Goal: Find specific page/section: Find specific page/section

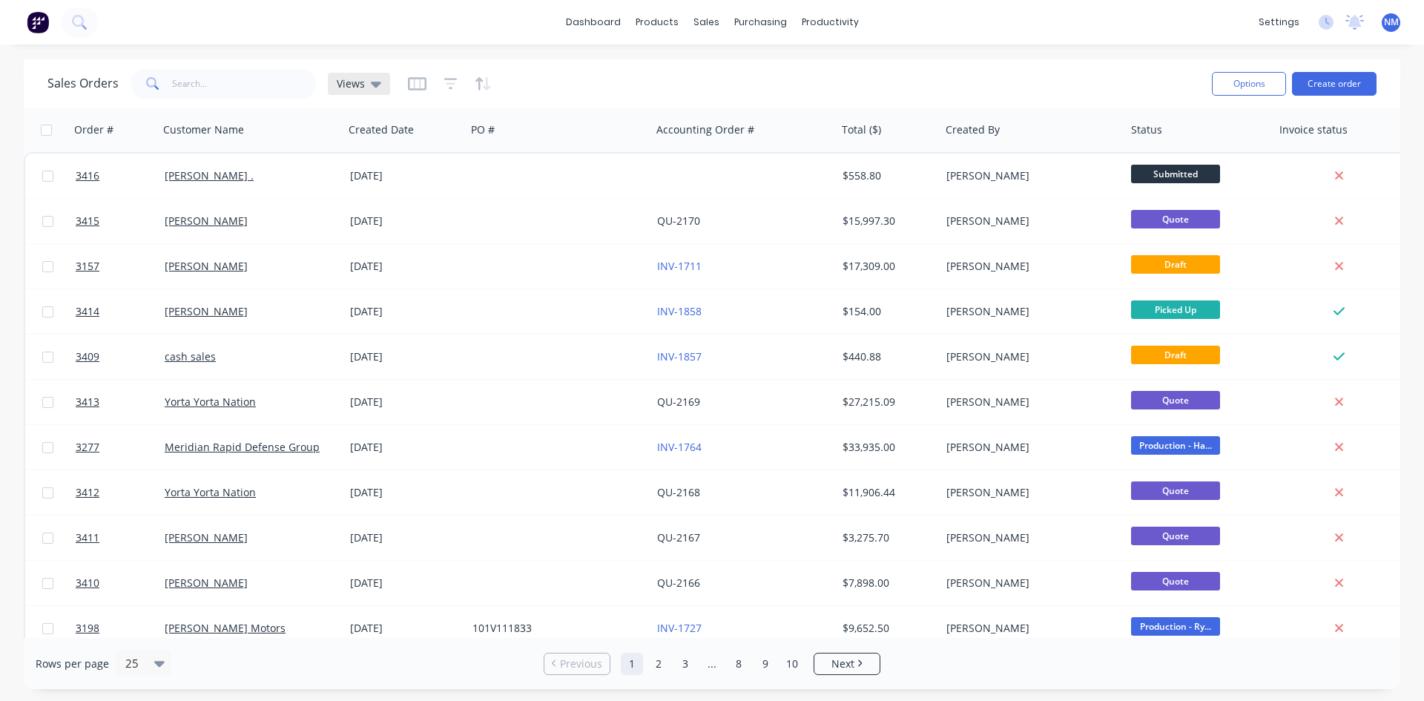
click at [363, 94] on div "Views" at bounding box center [359, 84] width 62 height 22
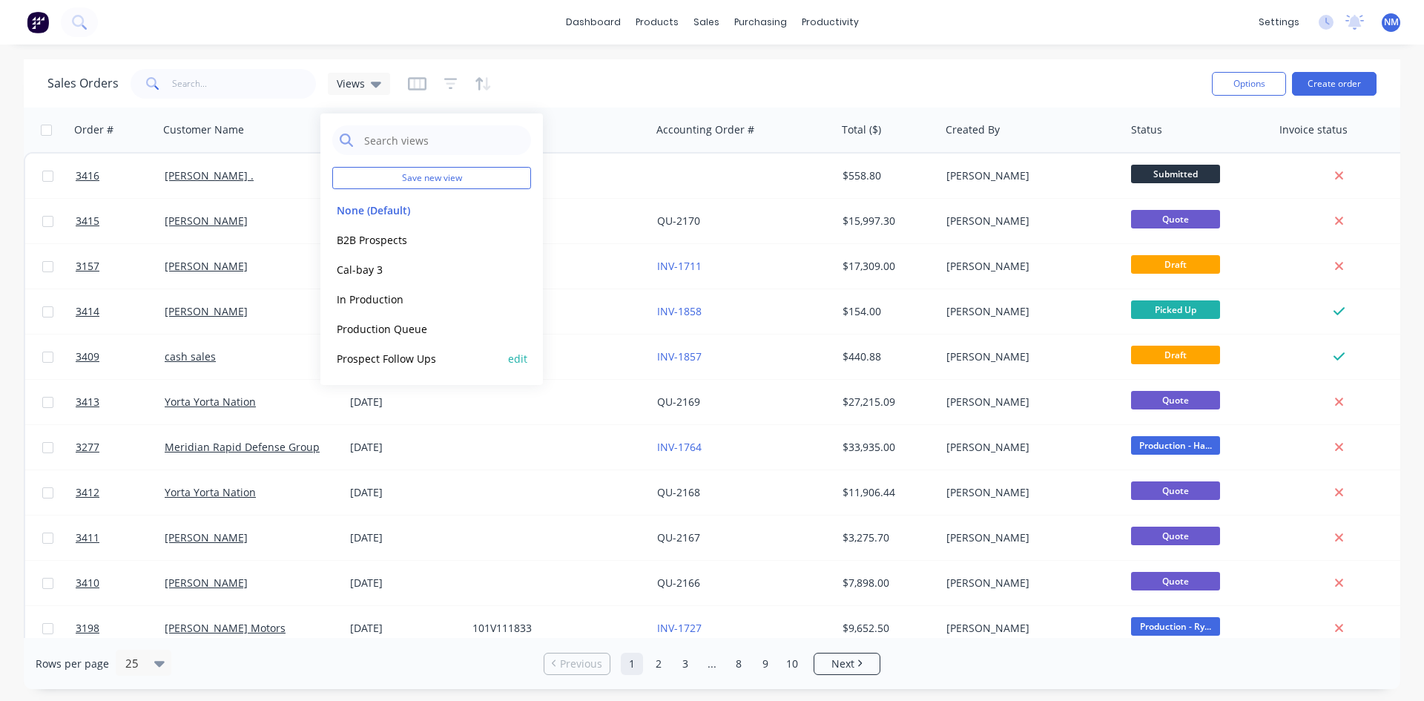
click at [419, 358] on button "Prospect Follow Ups" at bounding box center [416, 358] width 169 height 17
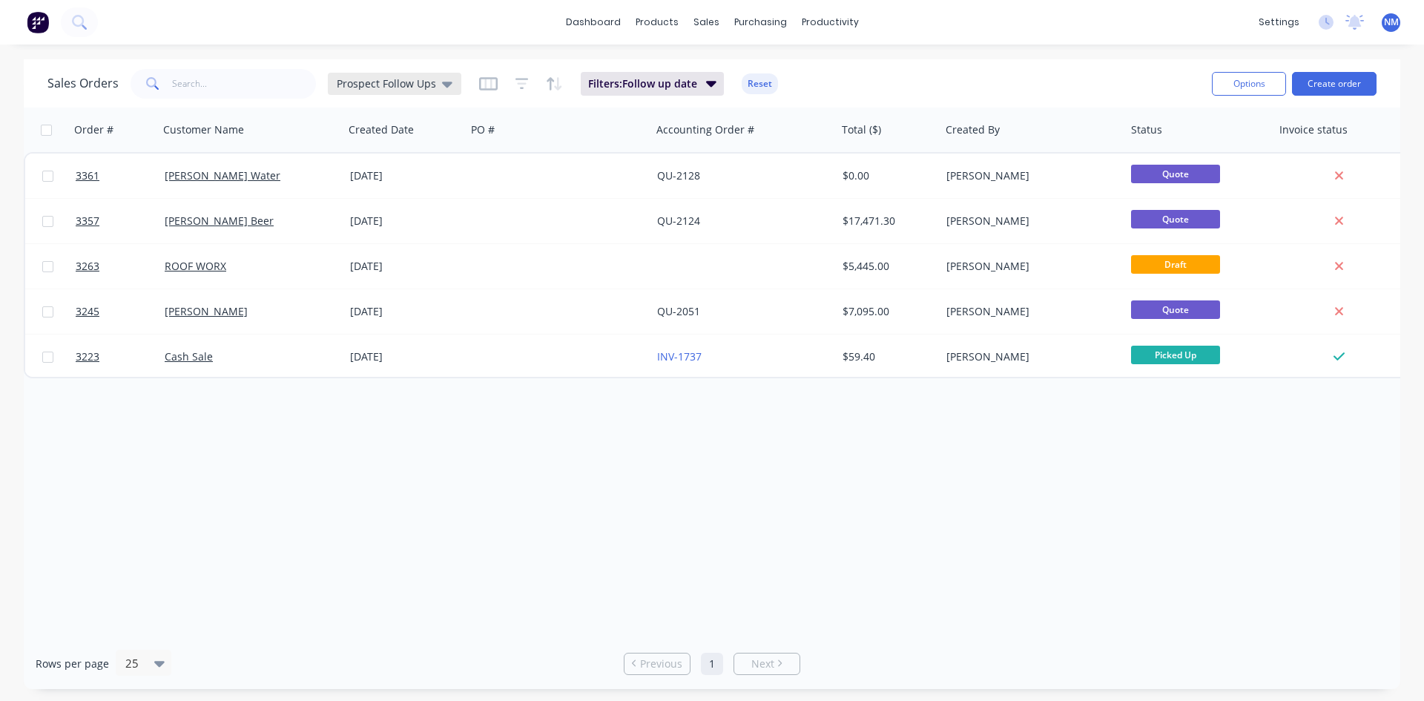
click at [451, 82] on div "Prospect Follow Ups" at bounding box center [394, 84] width 133 height 22
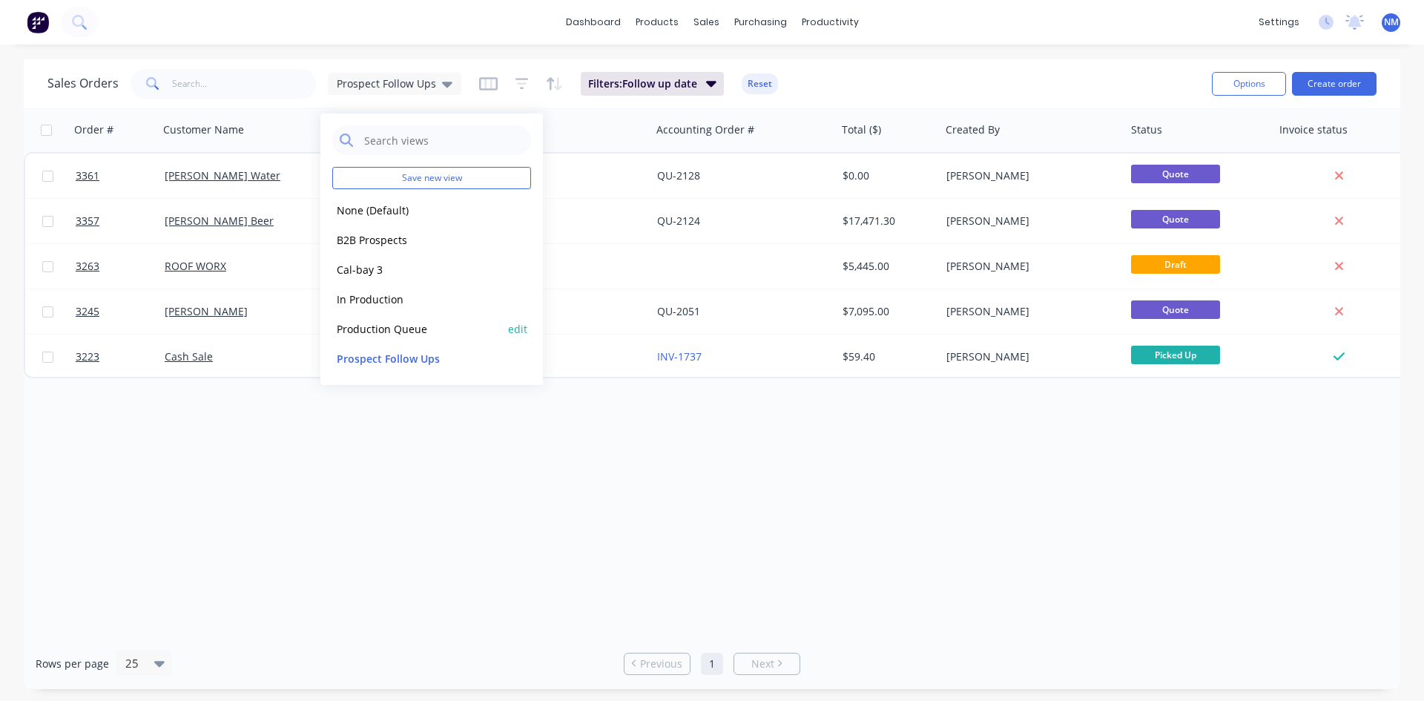
click at [390, 331] on button "Production Queue" at bounding box center [416, 328] width 169 height 17
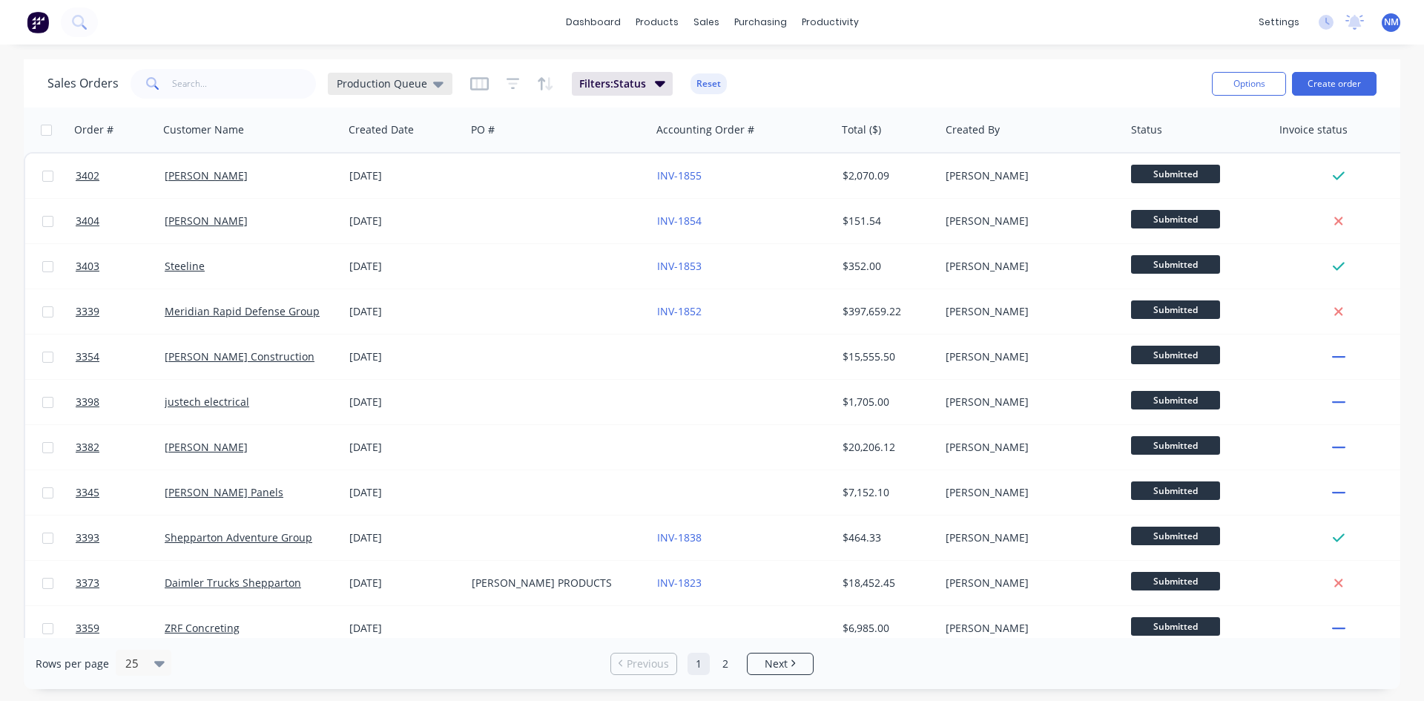
click at [425, 79] on div "Production Queue" at bounding box center [390, 83] width 107 height 13
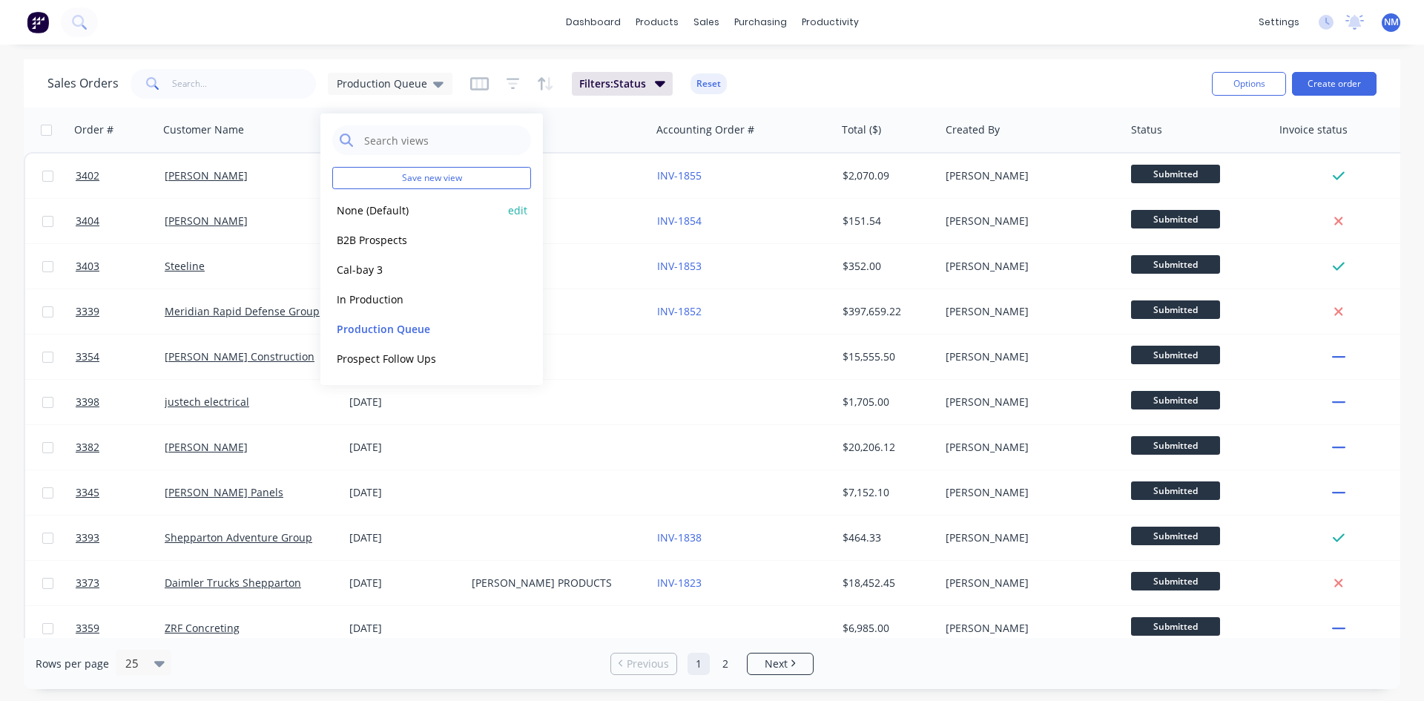
click at [403, 211] on button "None (Default)" at bounding box center [416, 210] width 169 height 17
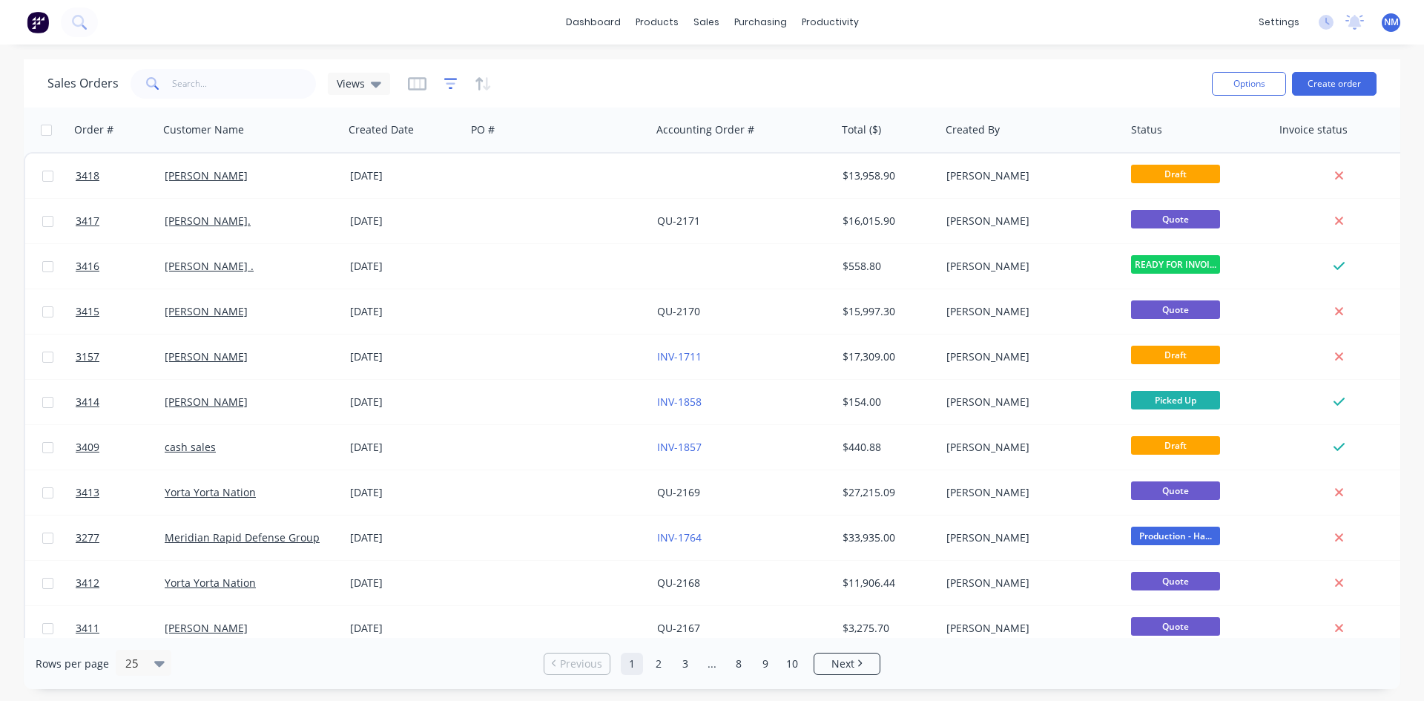
click at [449, 79] on icon "button" at bounding box center [450, 83] width 13 height 11
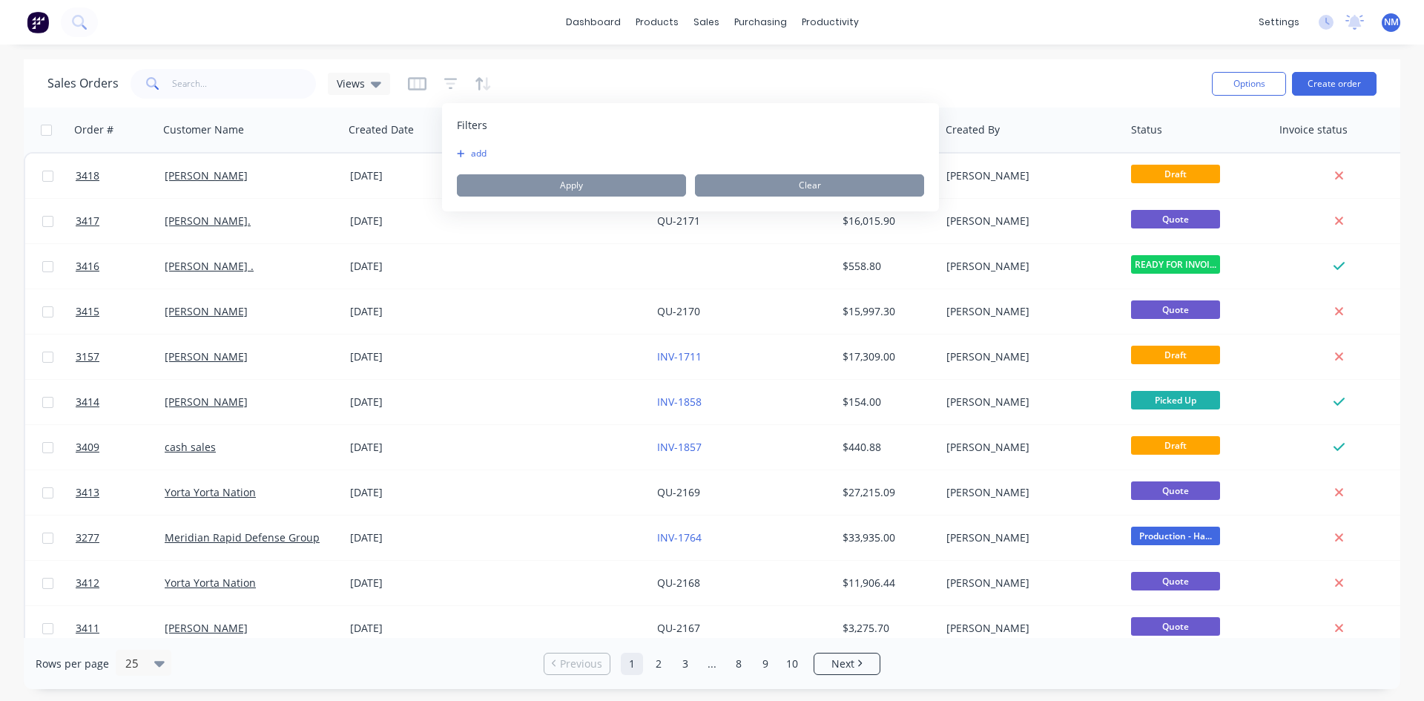
click at [469, 155] on button "add" at bounding box center [475, 154] width 37 height 12
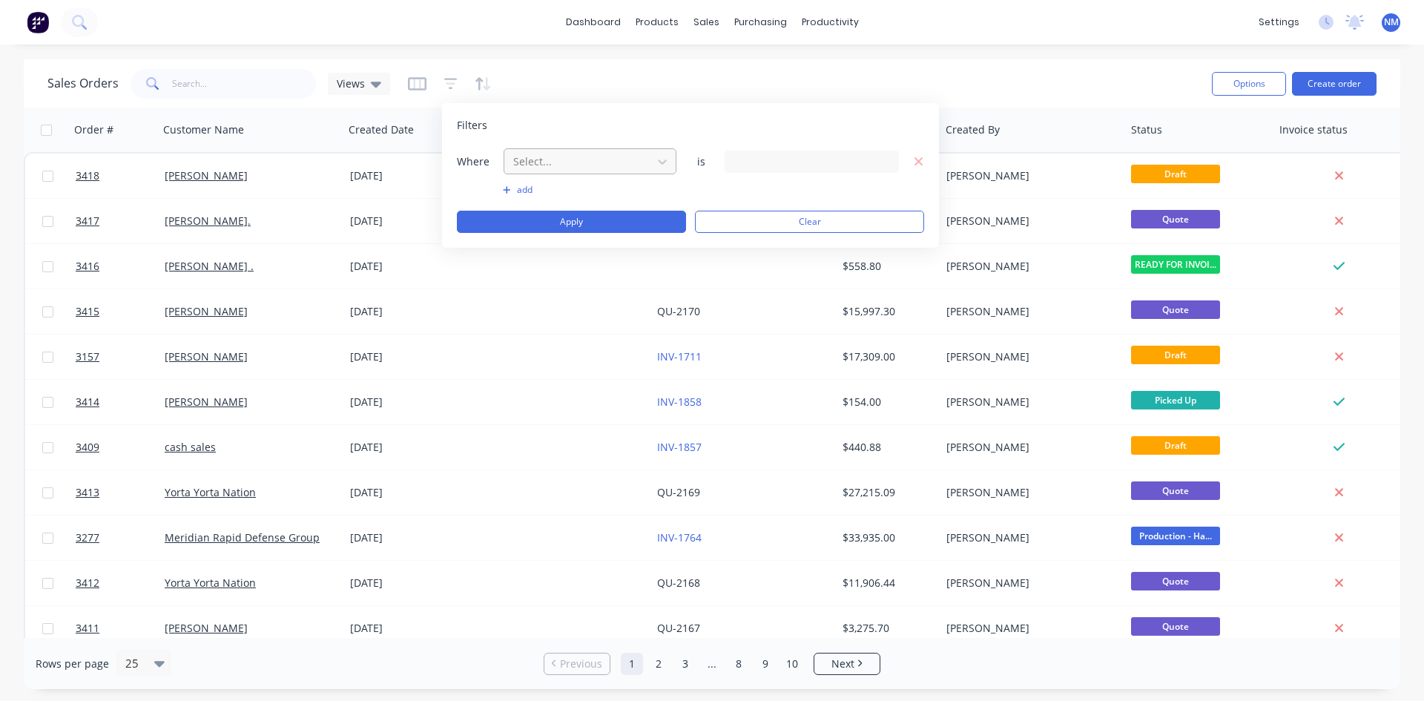
click at [586, 168] on div at bounding box center [578, 161] width 133 height 19
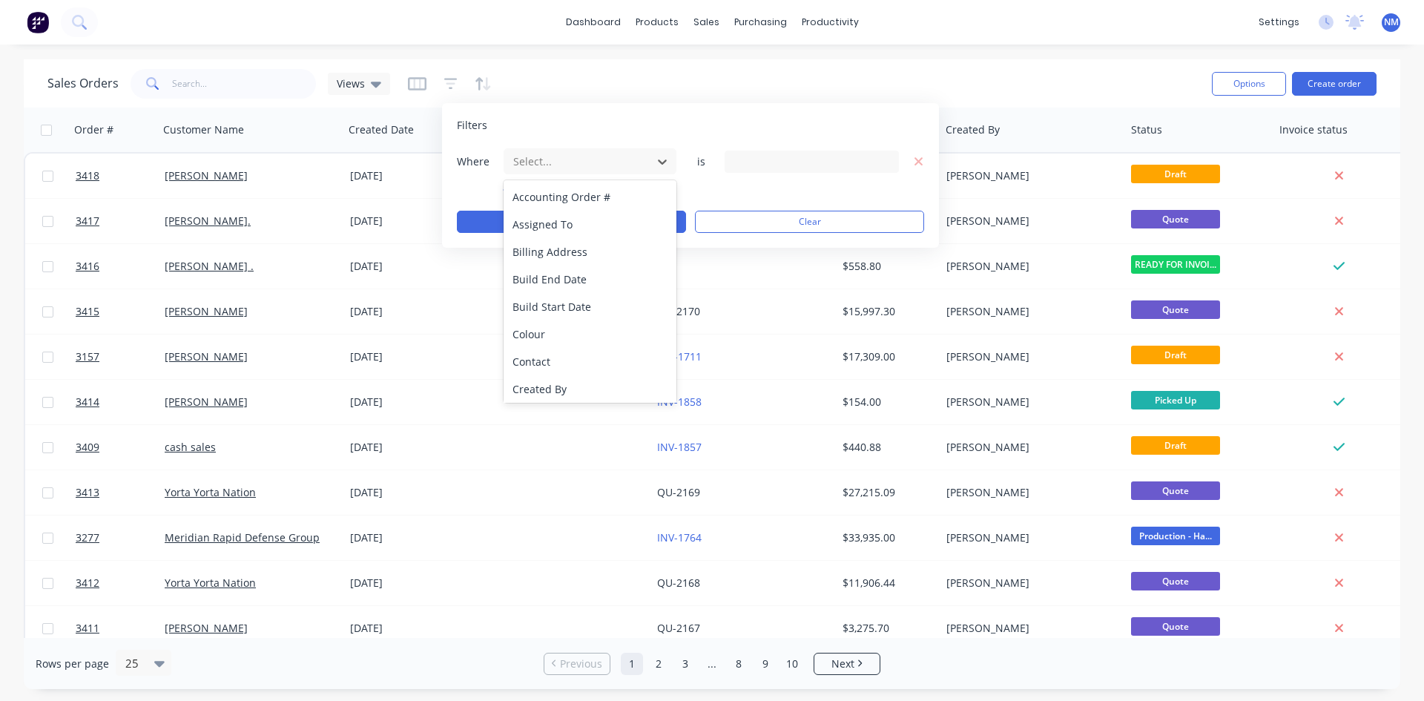
click at [730, 83] on div "Sales Orders Views" at bounding box center [623, 83] width 1152 height 36
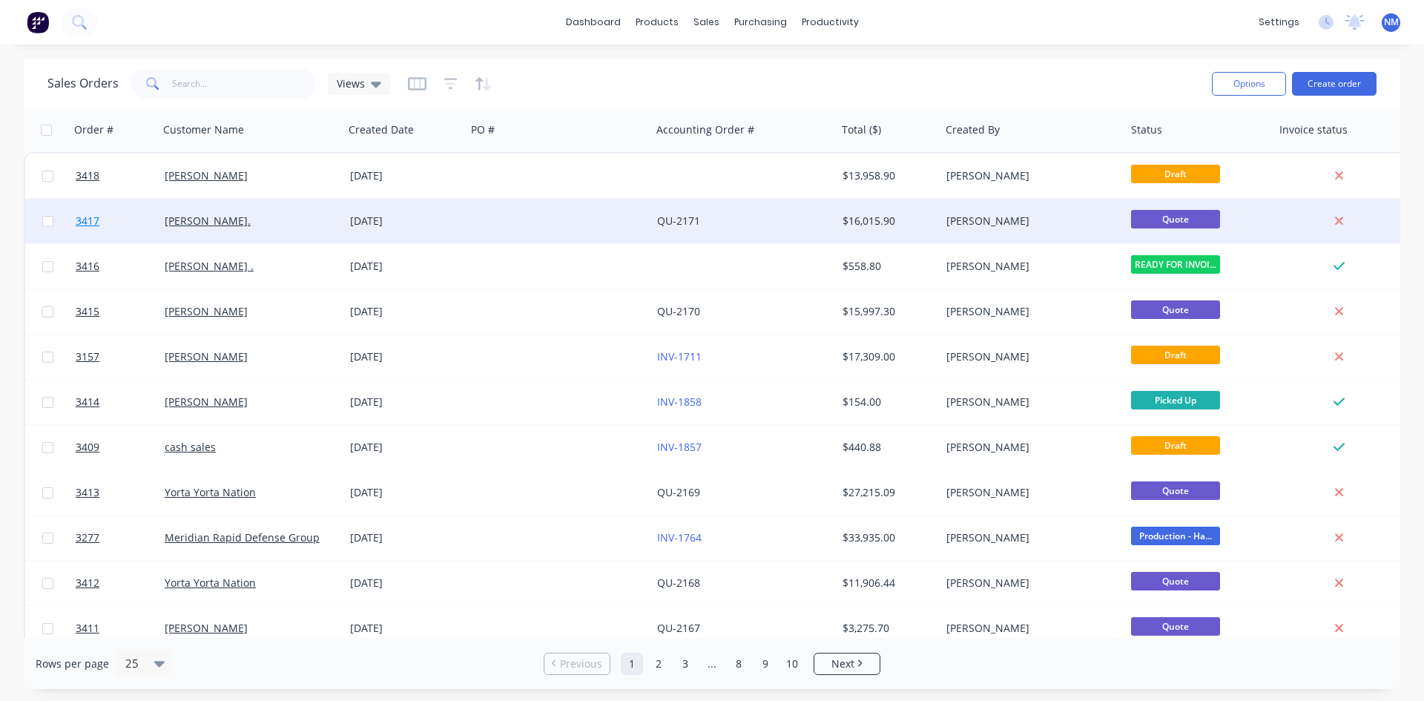
click at [88, 222] on span "3417" at bounding box center [88, 221] width 24 height 15
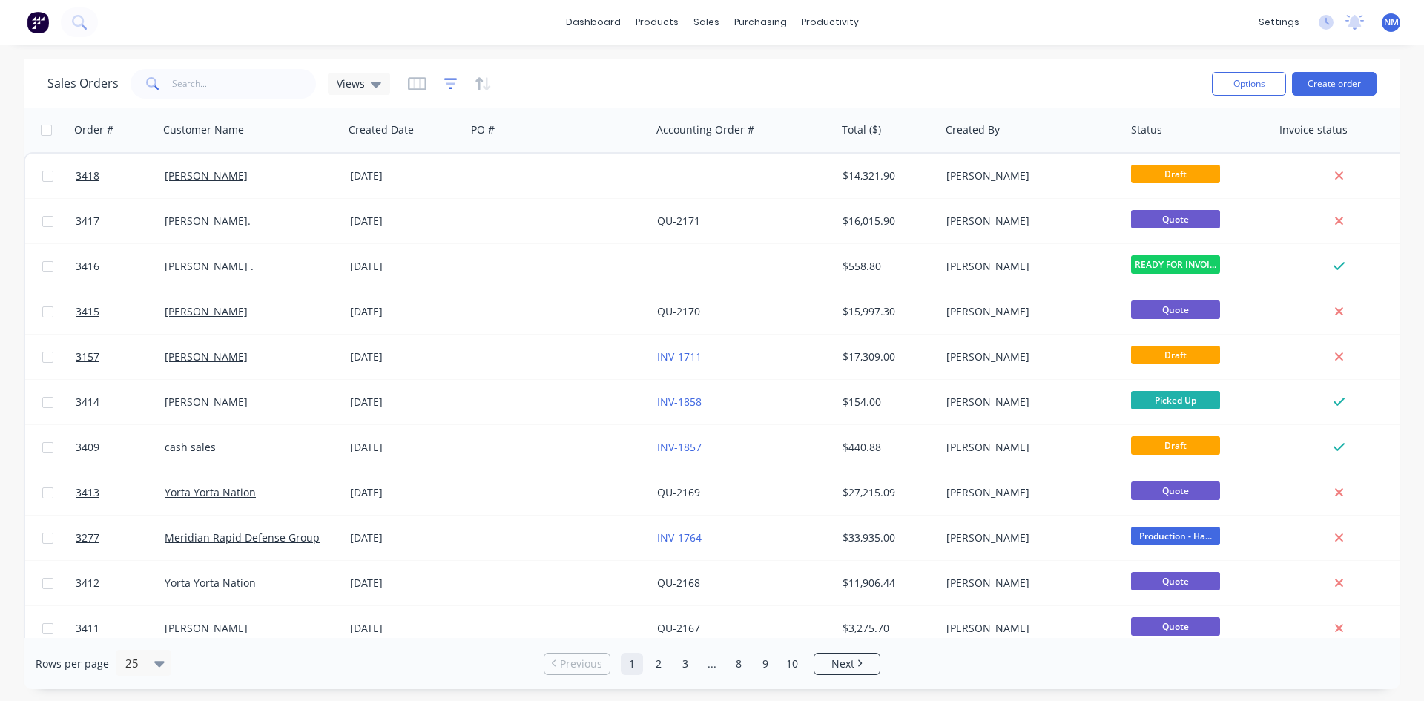
click at [451, 86] on icon "button" at bounding box center [450, 83] width 13 height 15
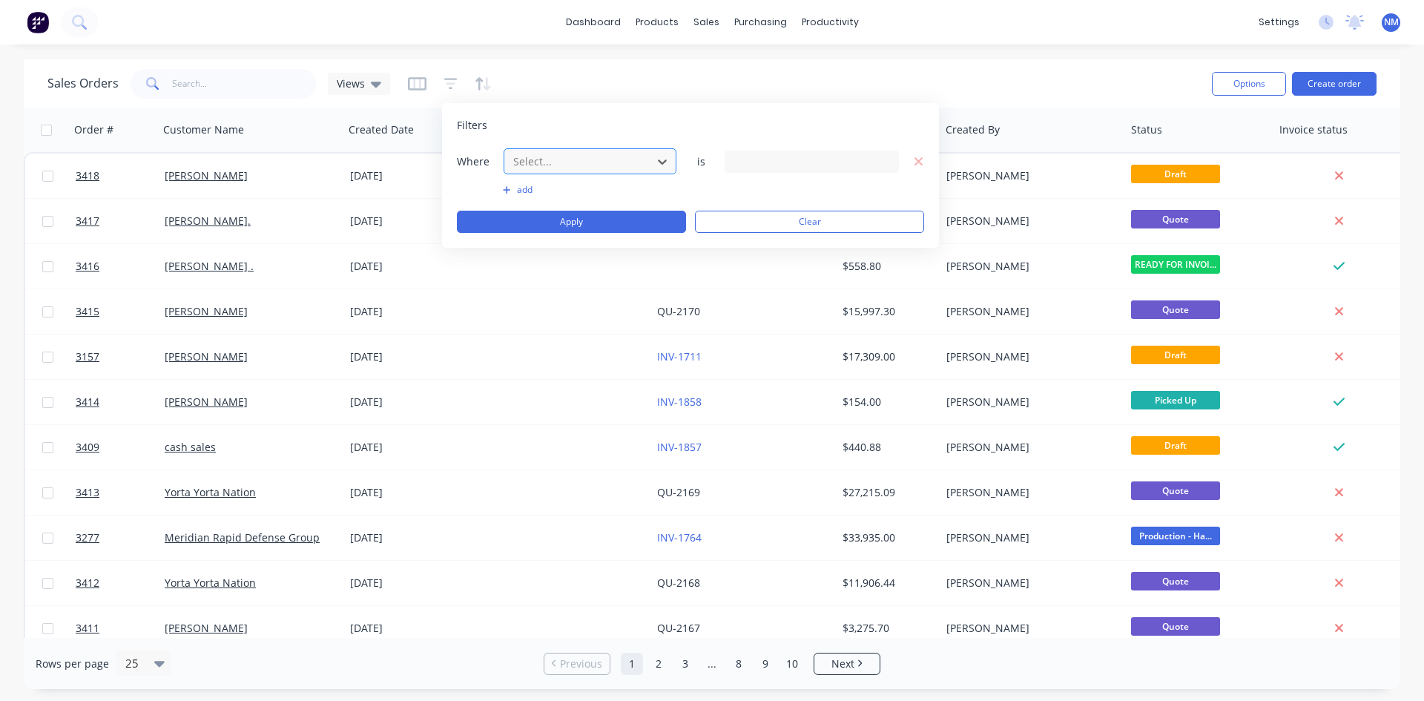
click at [627, 156] on div at bounding box center [578, 161] width 133 height 19
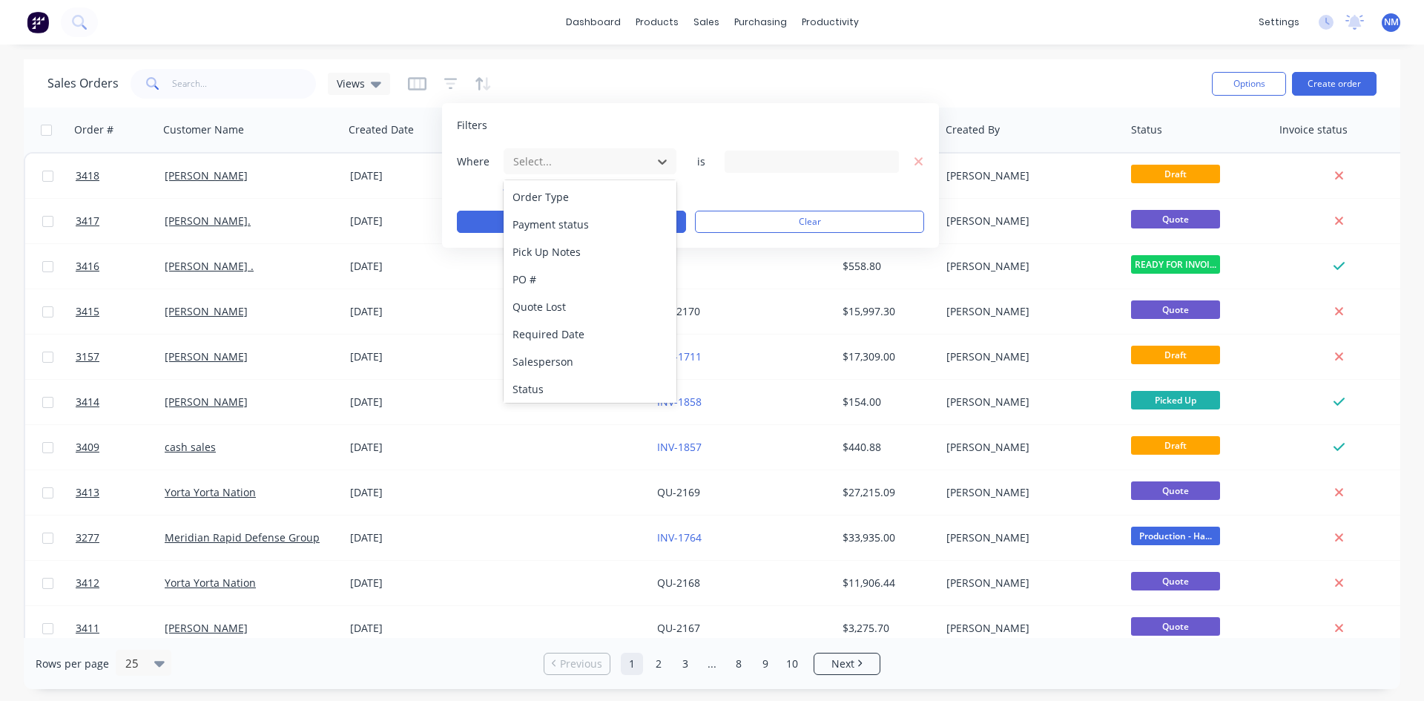
scroll to position [607, 0]
click at [575, 346] on div "Status" at bounding box center [590, 358] width 173 height 27
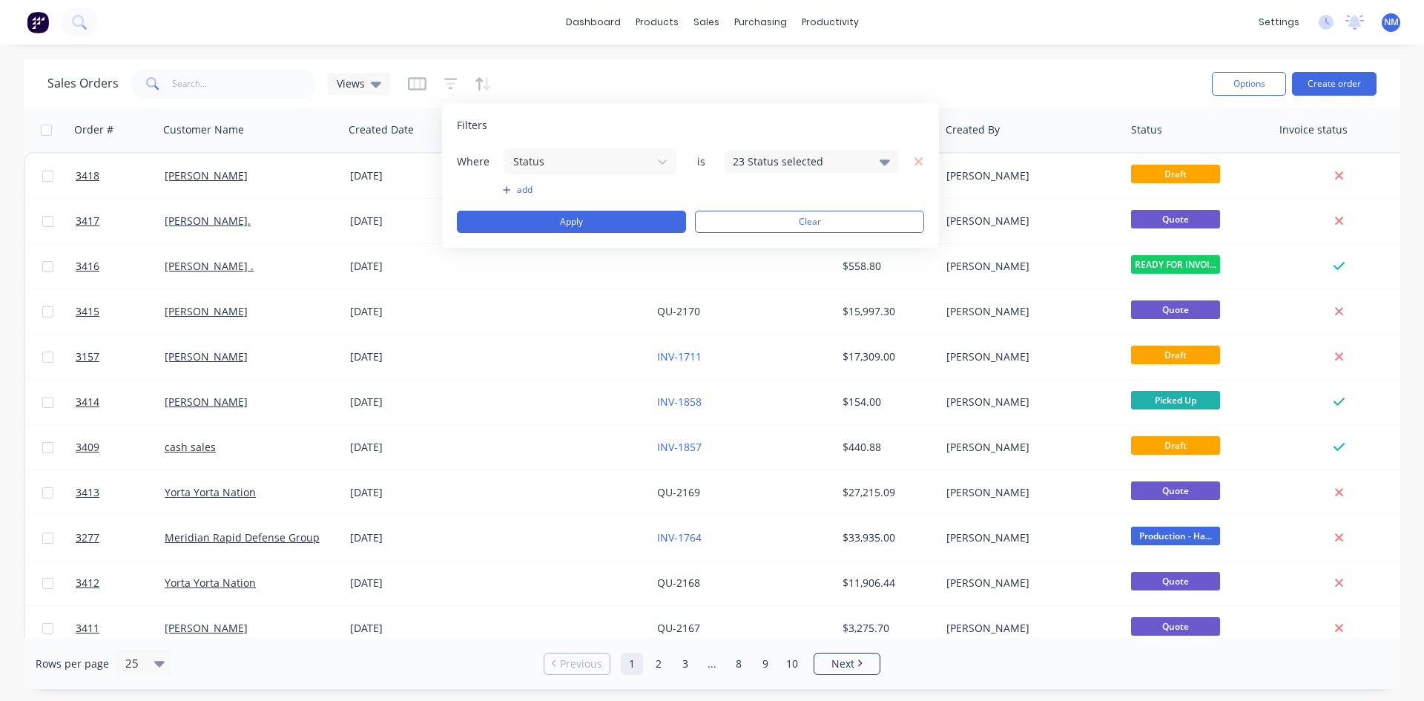
drag, startPoint x: 805, startPoint y: 144, endPoint x: 812, endPoint y: 176, distance: 33.3
click at [806, 152] on div "Filters Where Status is 23 Status selected add Apply Clear" at bounding box center [690, 175] width 497 height 145
click at [810, 167] on div "23 Status selected" at bounding box center [800, 162] width 134 height 16
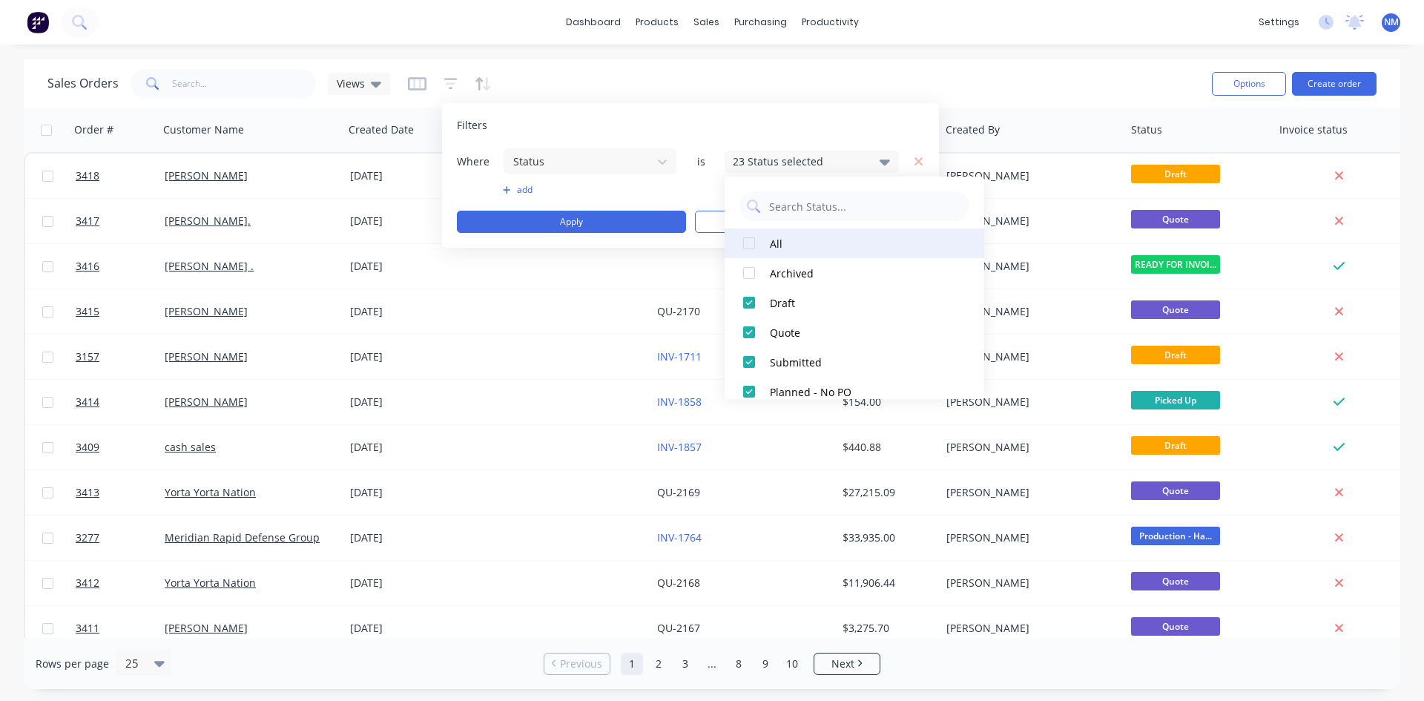
click at [746, 246] on div at bounding box center [749, 243] width 30 height 30
click at [746, 238] on div at bounding box center [749, 243] width 30 height 30
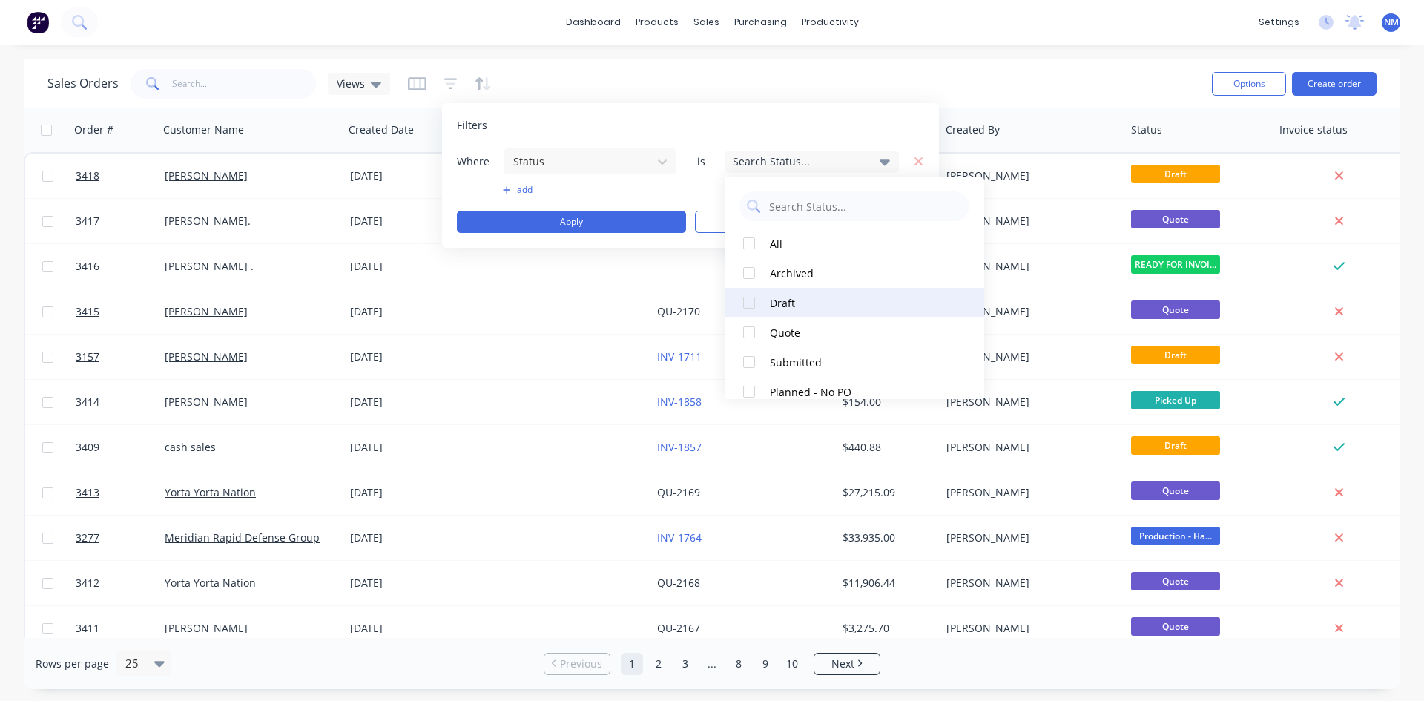
click at [751, 305] on div at bounding box center [749, 303] width 30 height 30
click at [752, 323] on div at bounding box center [749, 332] width 30 height 30
click at [554, 227] on button "Apply" at bounding box center [571, 222] width 229 height 22
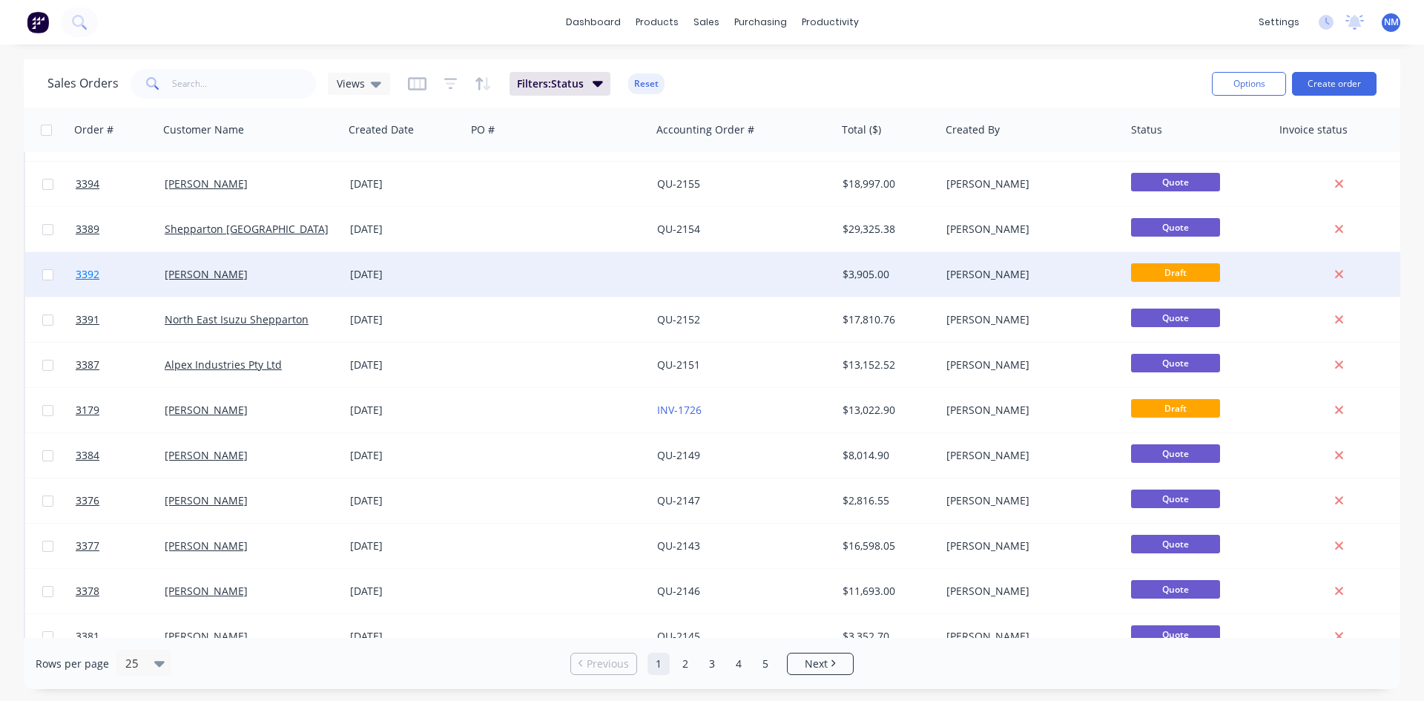
scroll to position [653, 0]
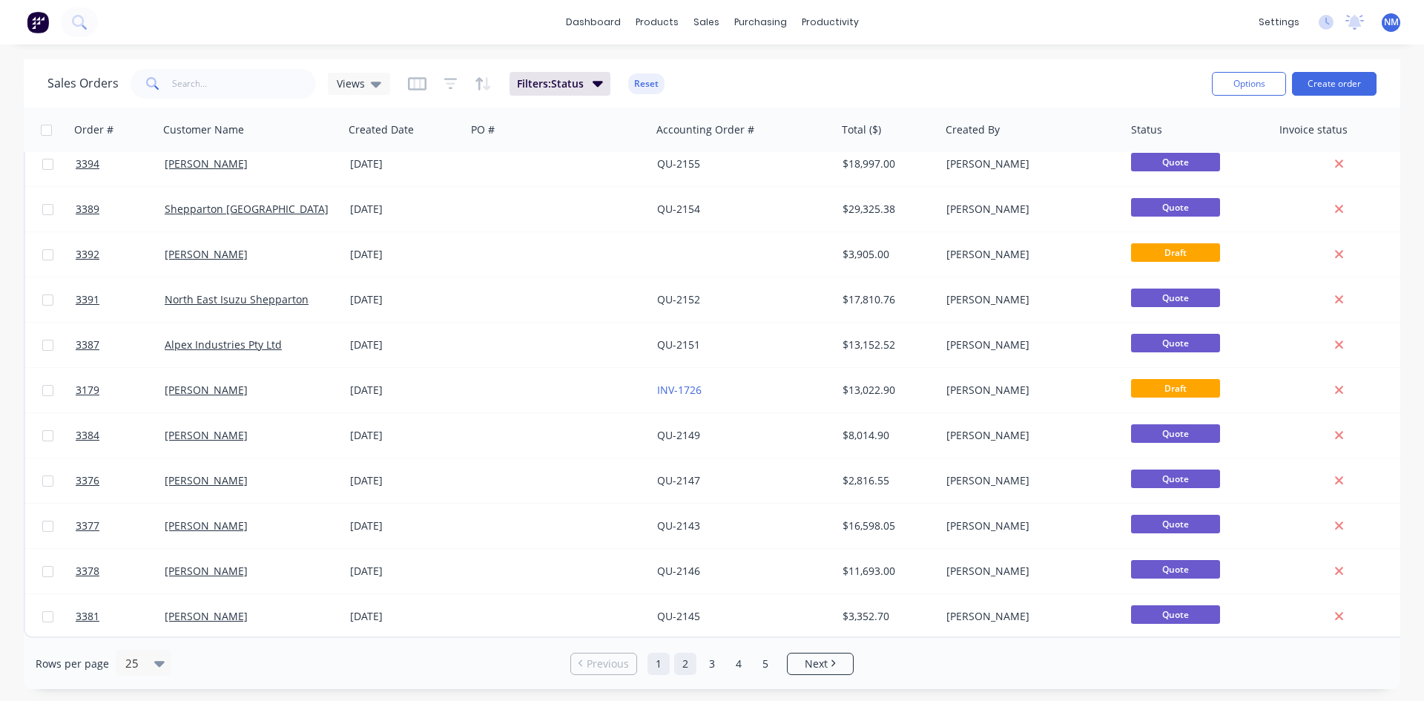
click at [680, 662] on link "2" at bounding box center [685, 664] width 22 height 22
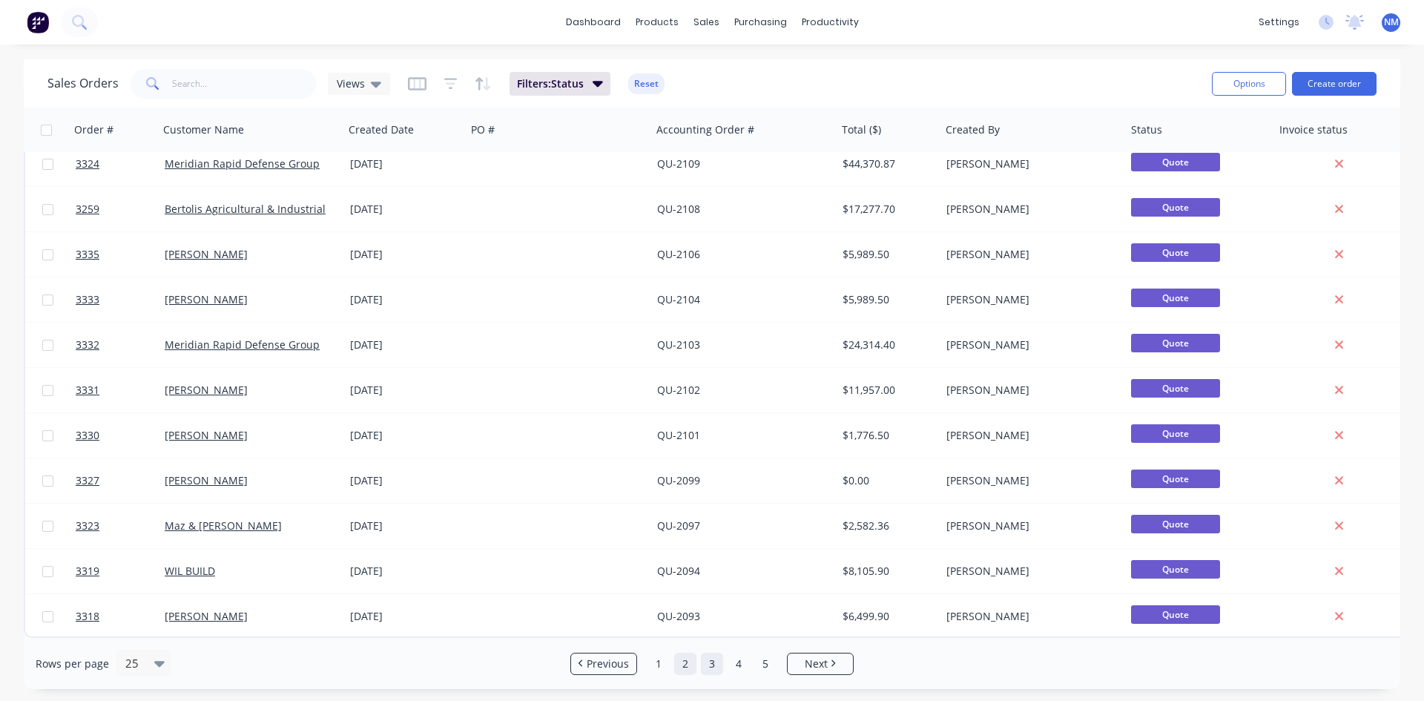
click at [710, 658] on link "3" at bounding box center [712, 664] width 22 height 22
click at [739, 667] on link "4" at bounding box center [738, 664] width 22 height 22
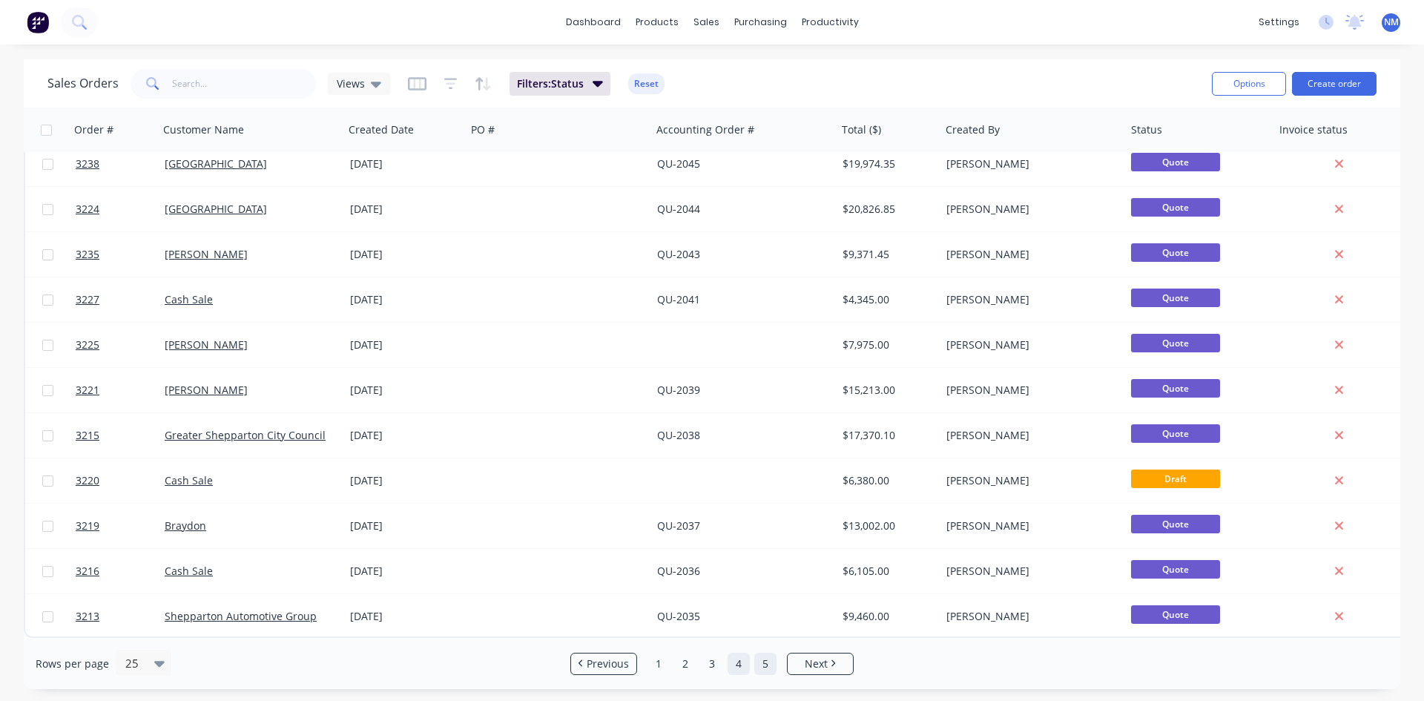
click at [760, 667] on link "5" at bounding box center [765, 664] width 22 height 22
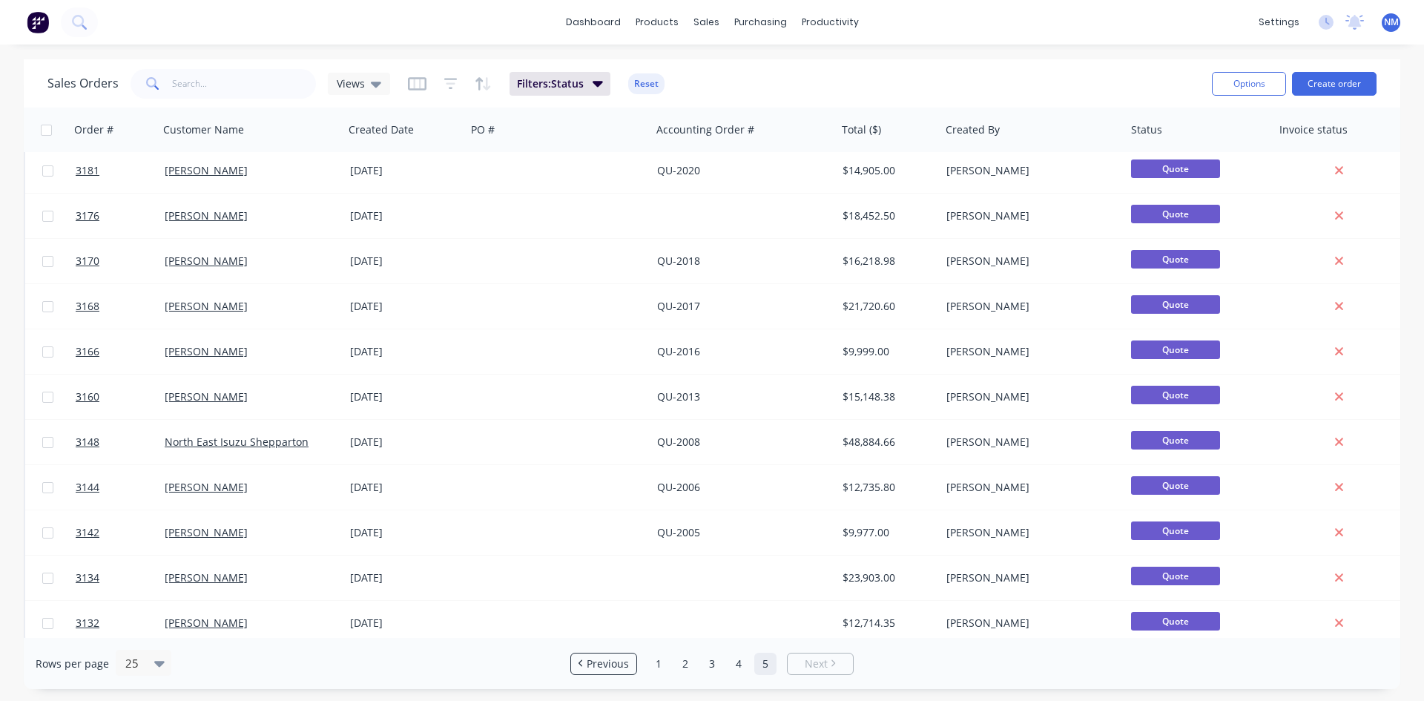
scroll to position [336, 0]
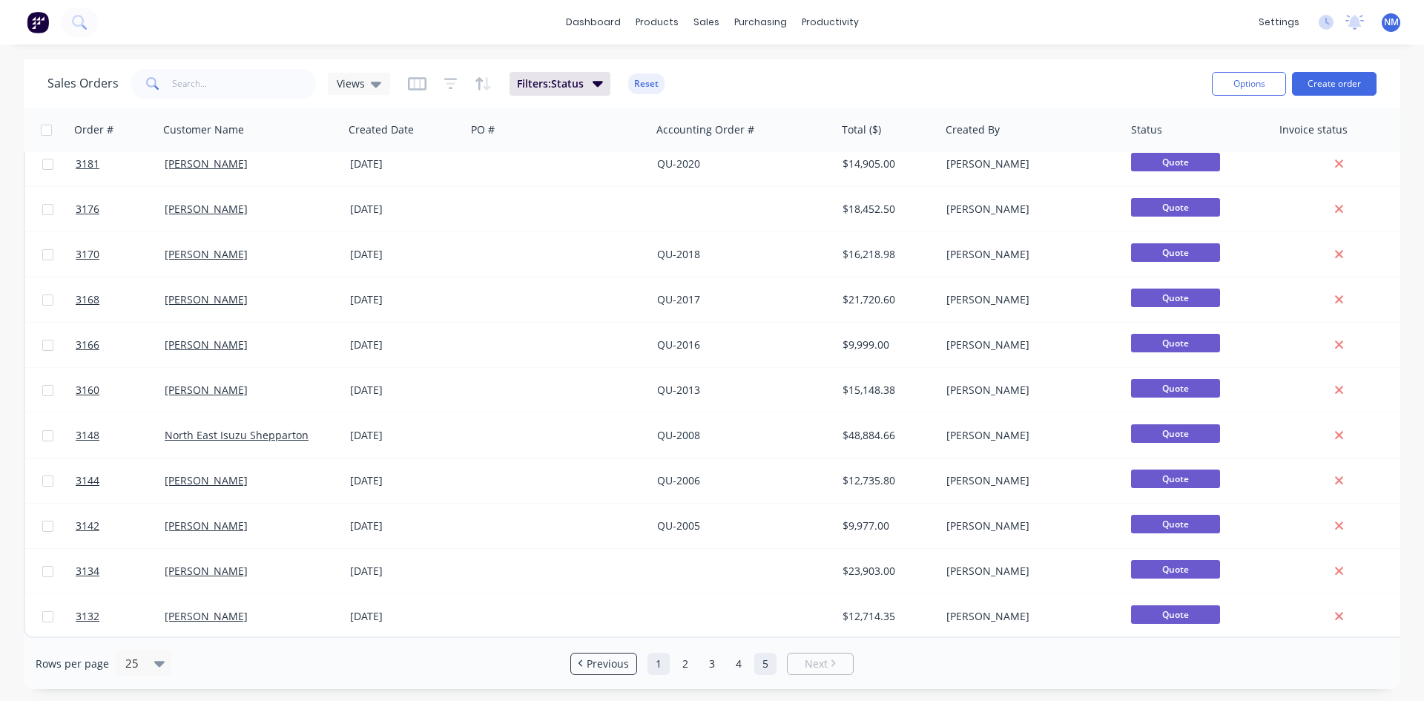
click at [653, 665] on link "1" at bounding box center [658, 664] width 22 height 22
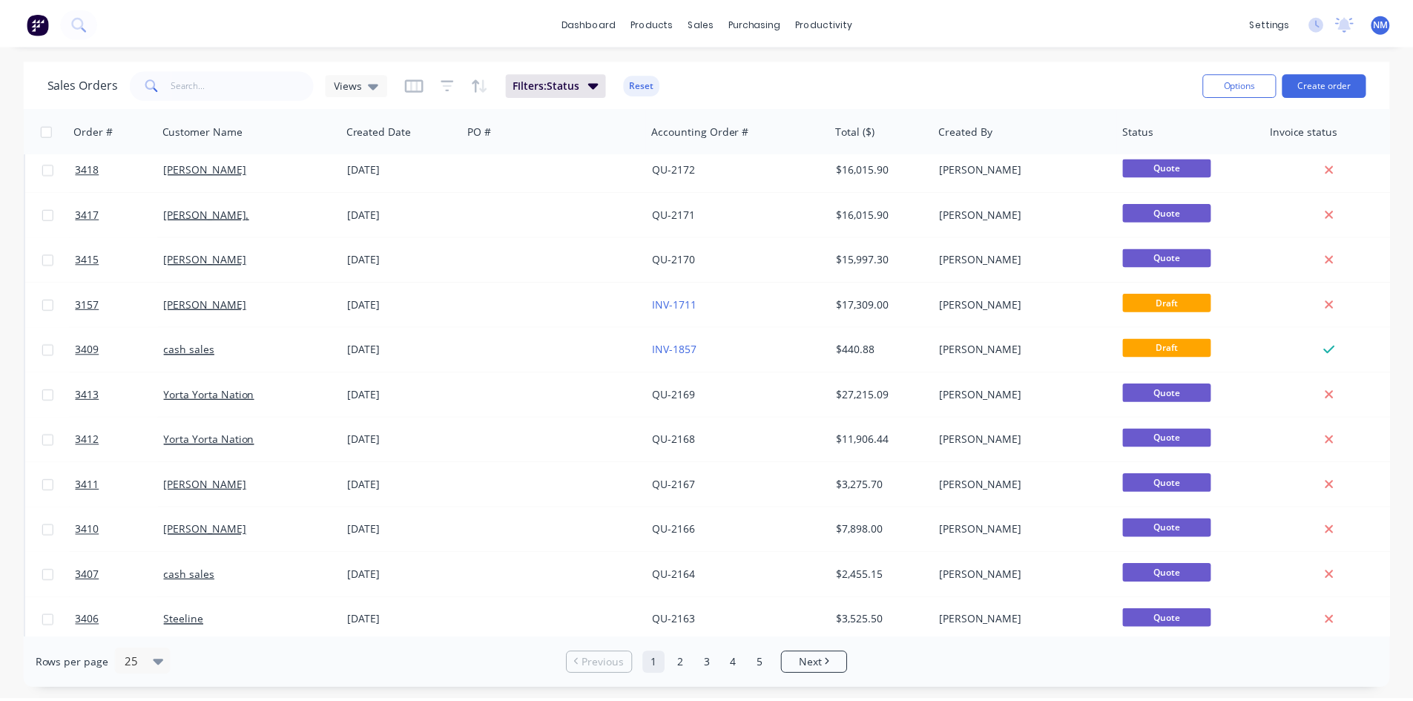
scroll to position [0, 0]
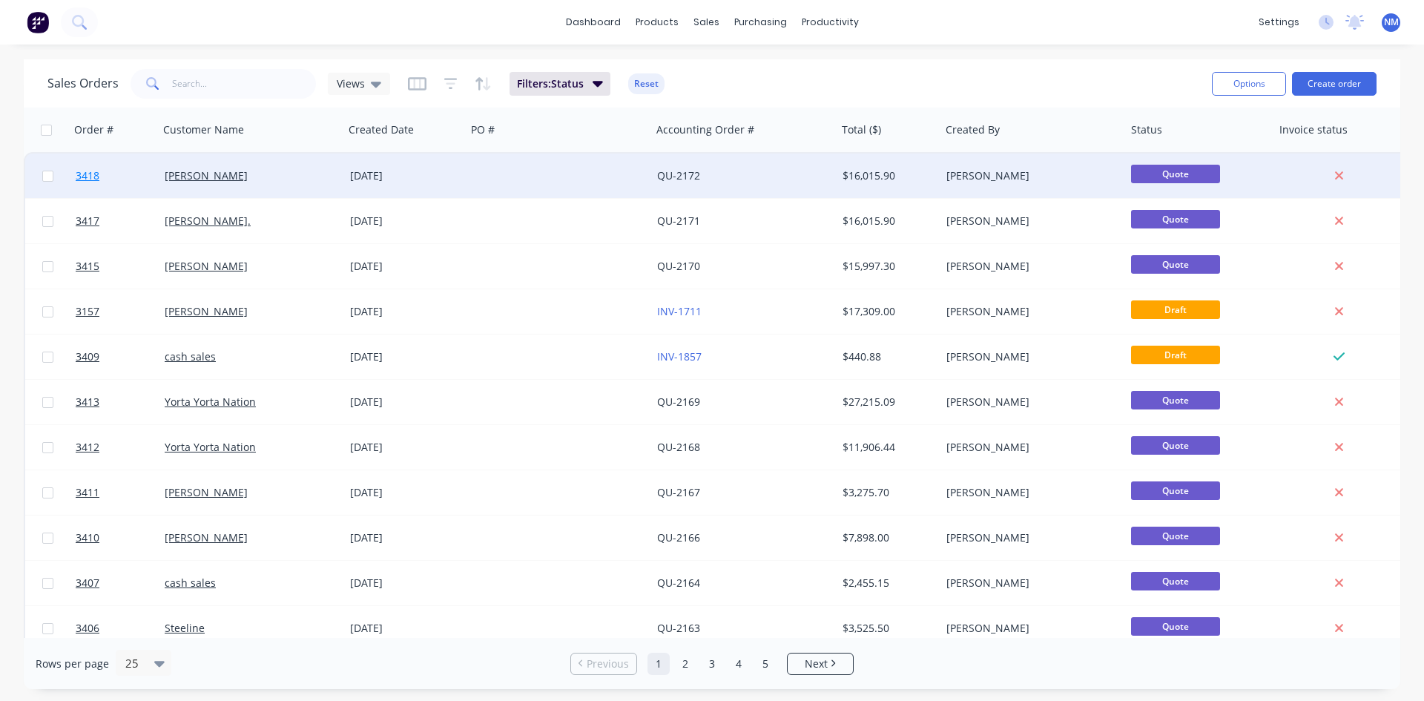
click at [83, 182] on span "3418" at bounding box center [88, 175] width 24 height 15
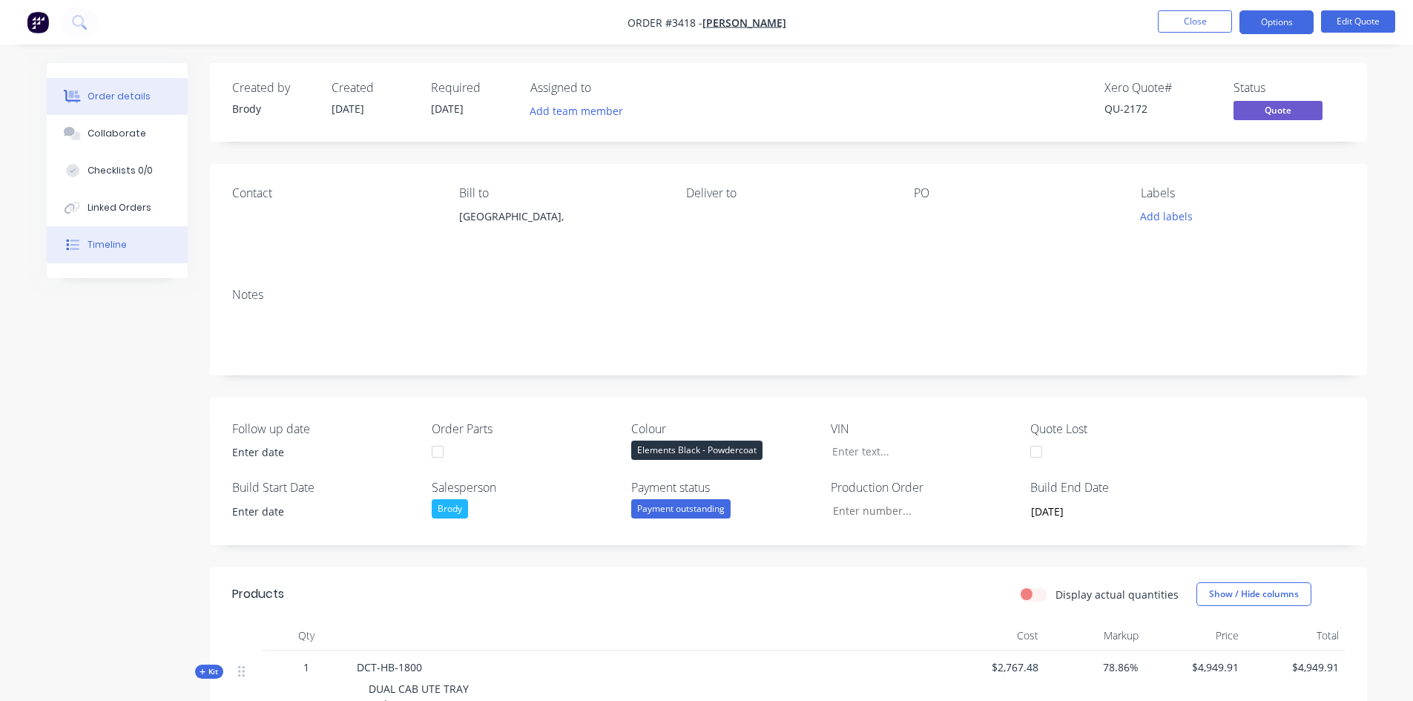
click at [104, 248] on div "Timeline" at bounding box center [107, 244] width 39 height 13
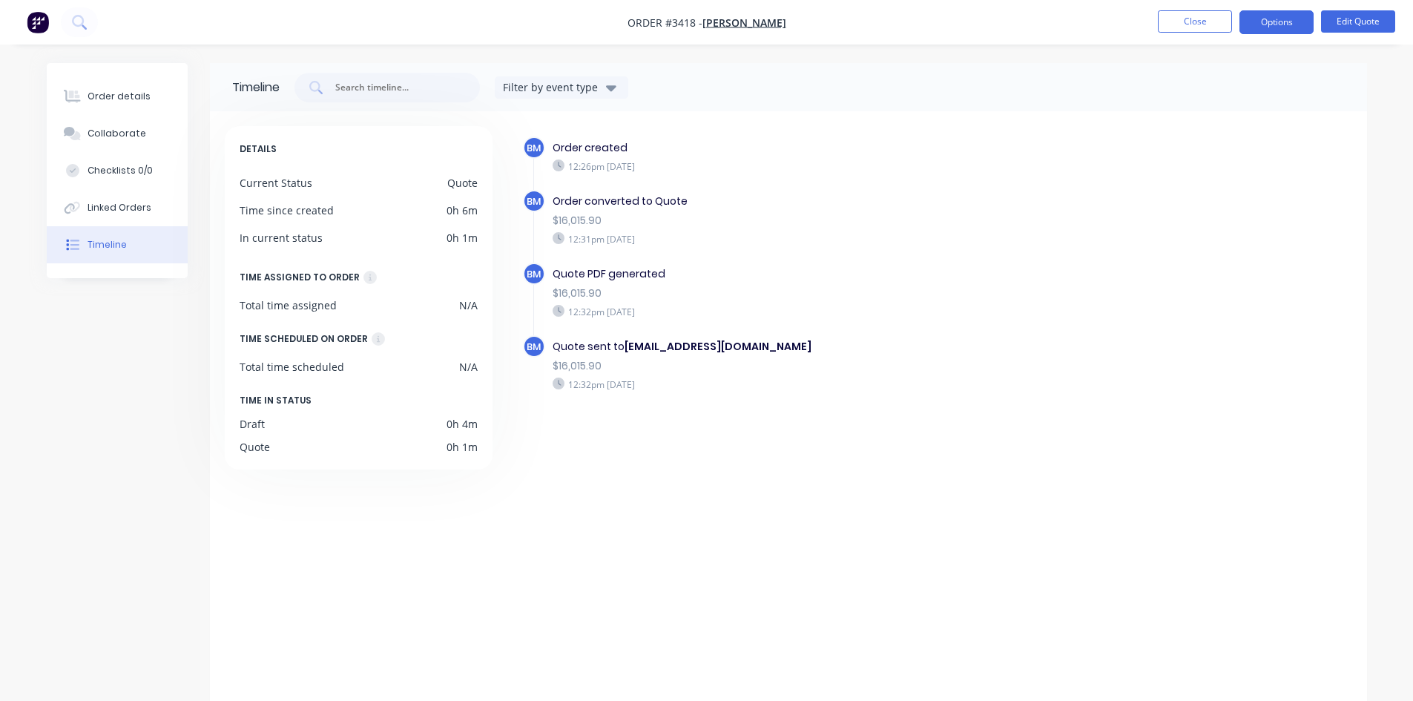
click at [39, 22] on img "button" at bounding box center [38, 22] width 22 height 22
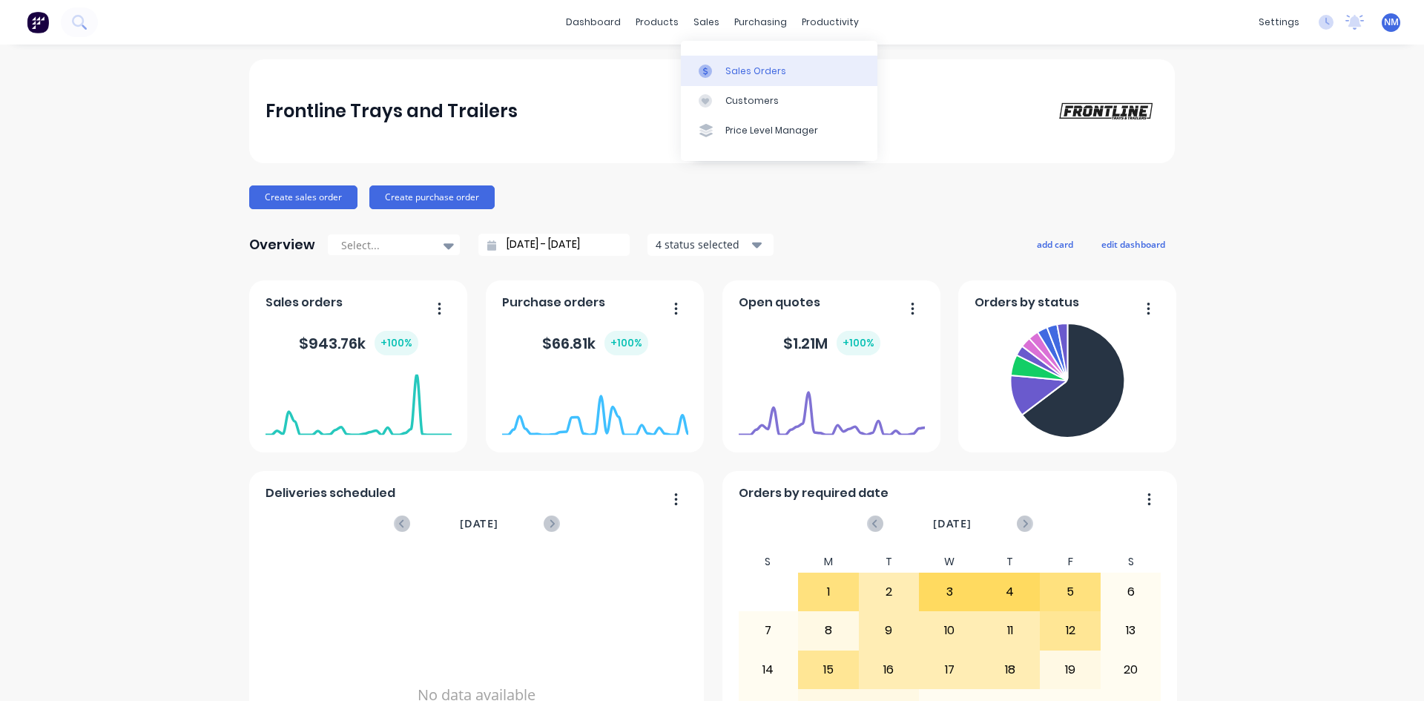
click at [730, 63] on link "Sales Orders" at bounding box center [779, 71] width 197 height 30
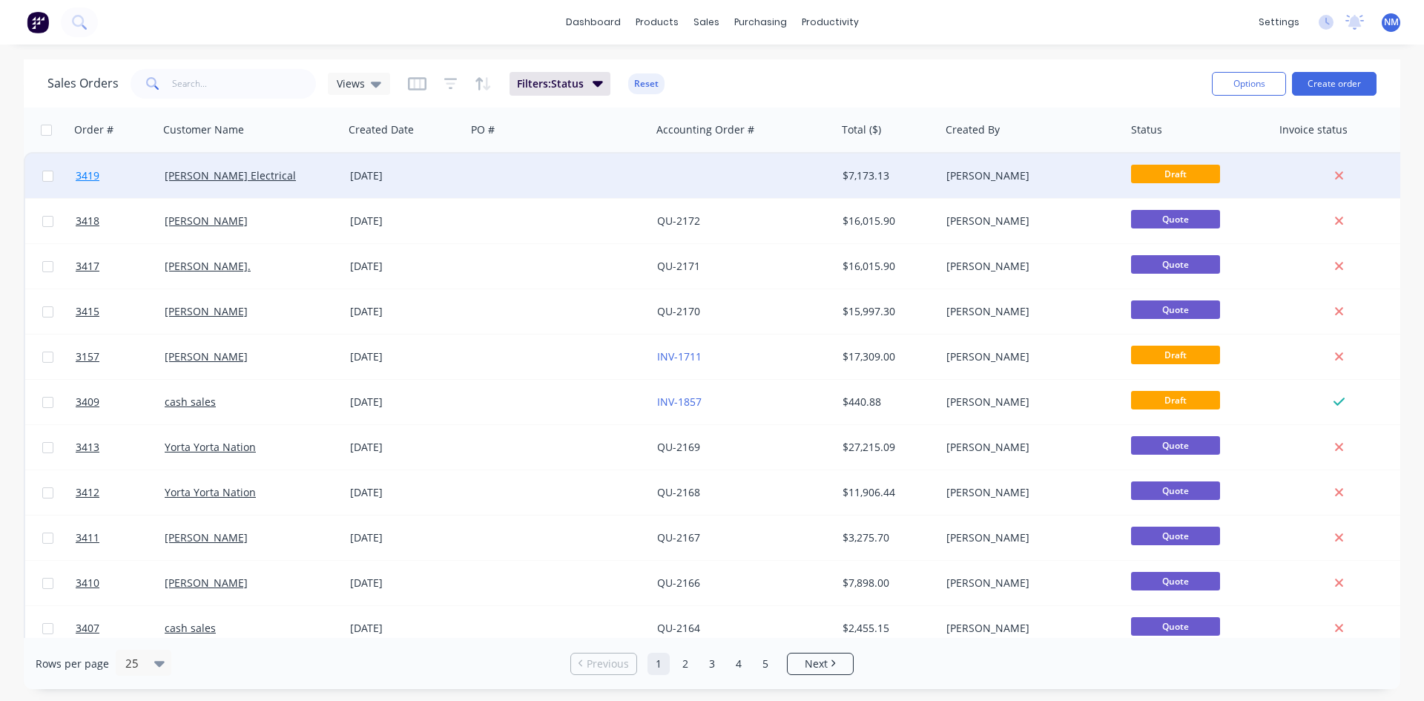
click at [89, 181] on span "3419" at bounding box center [88, 175] width 24 height 15
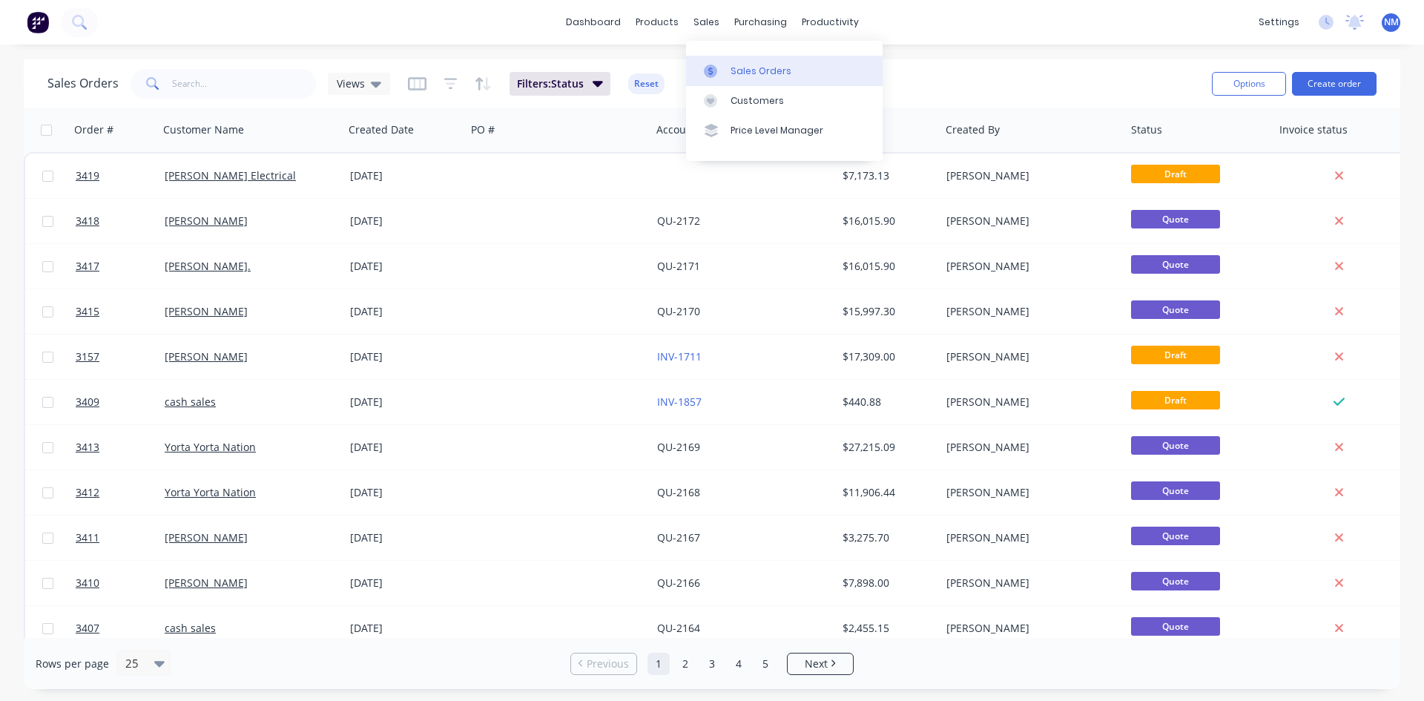
click at [742, 67] on div "Sales Orders" at bounding box center [760, 71] width 61 height 13
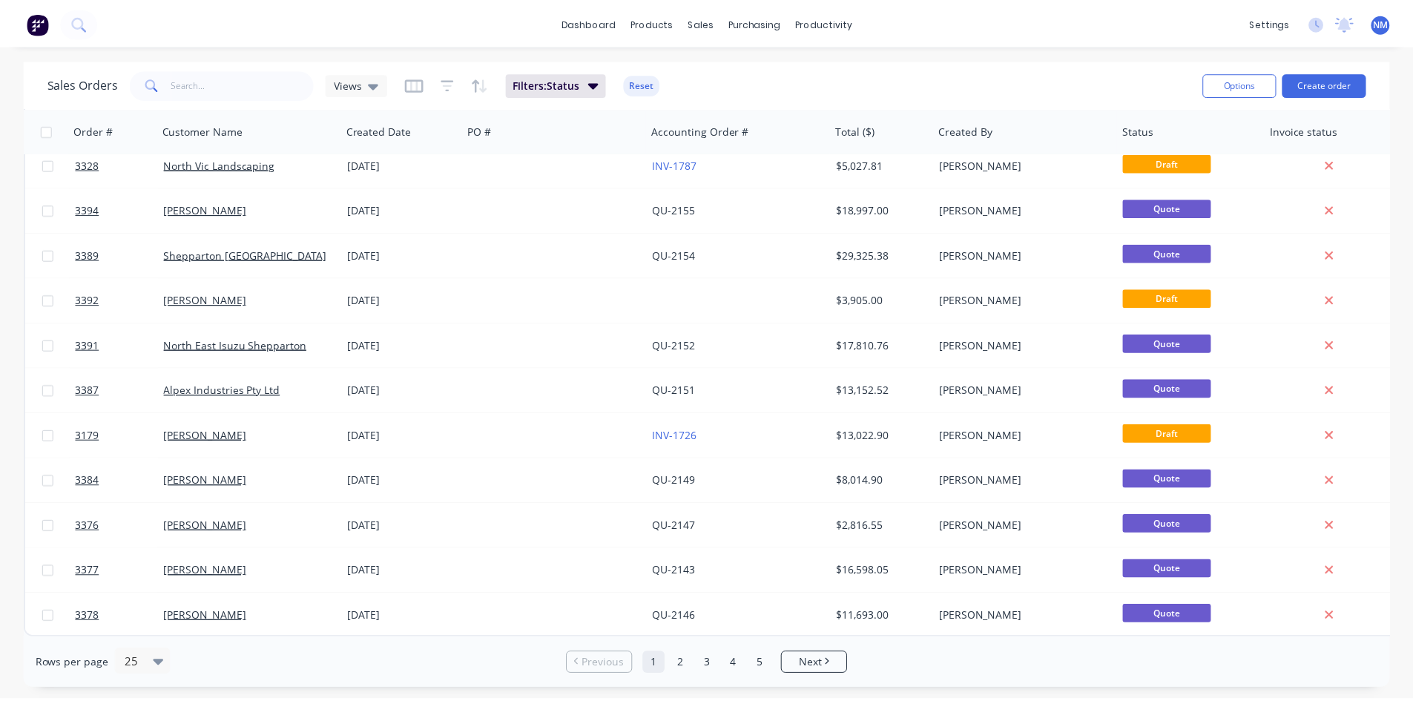
scroll to position [653, 0]
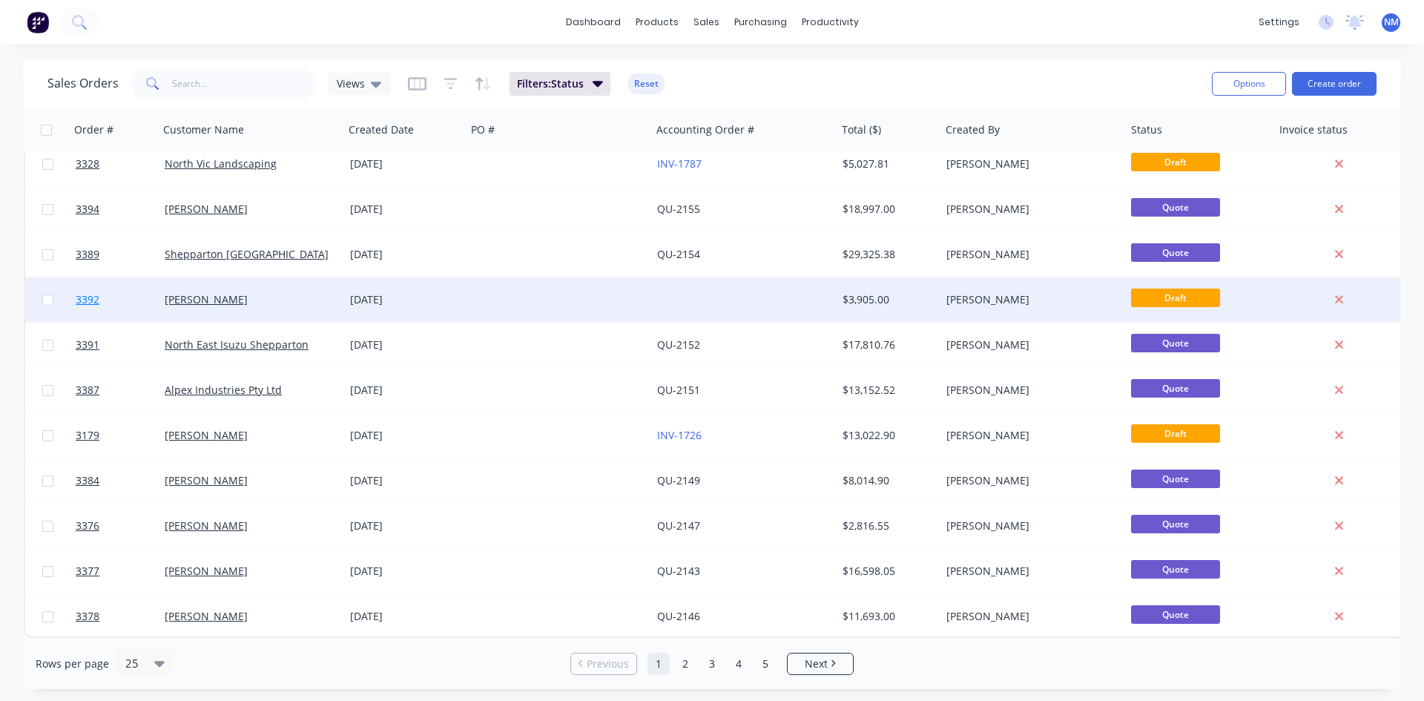
click at [85, 299] on span "3392" at bounding box center [88, 299] width 24 height 15
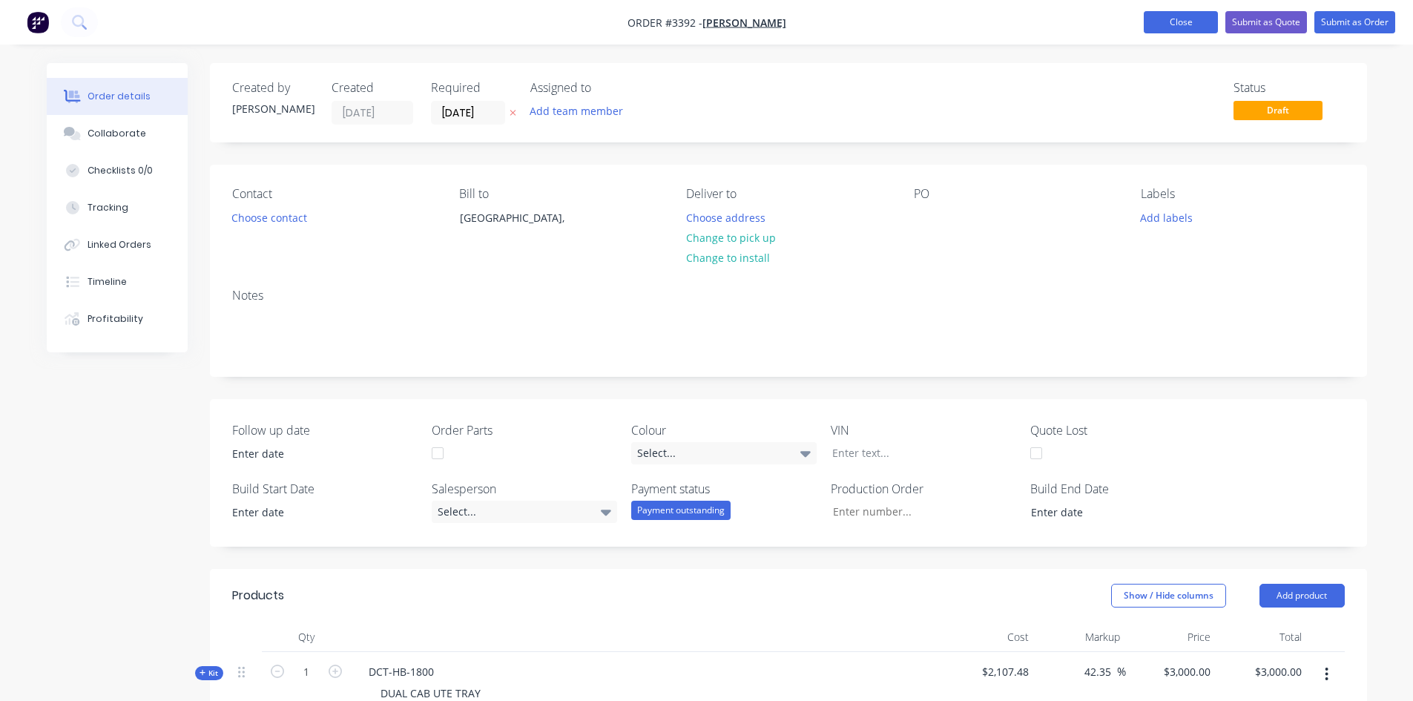
click at [1155, 30] on button "Close" at bounding box center [1181, 22] width 74 height 22
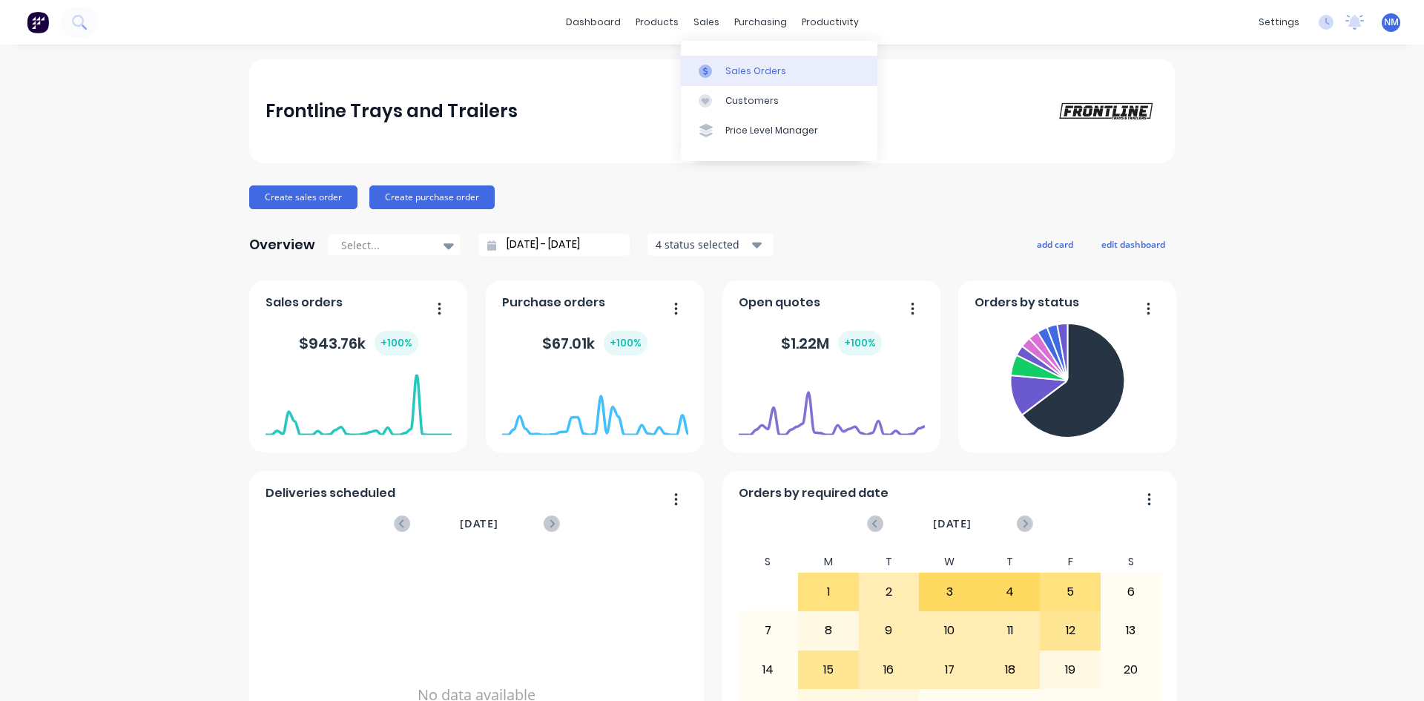
click at [716, 61] on link "Sales Orders" at bounding box center [779, 71] width 197 height 30
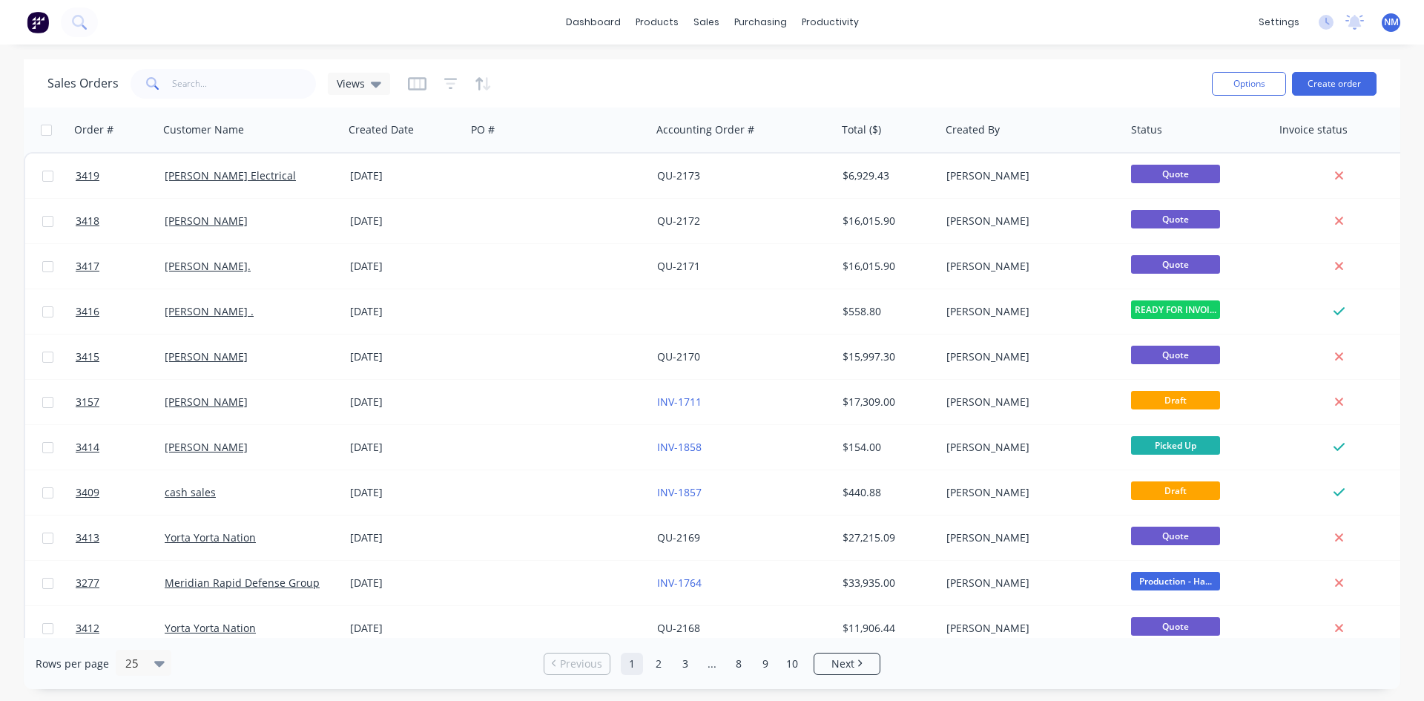
click at [47, 19] on img at bounding box center [38, 22] width 22 height 22
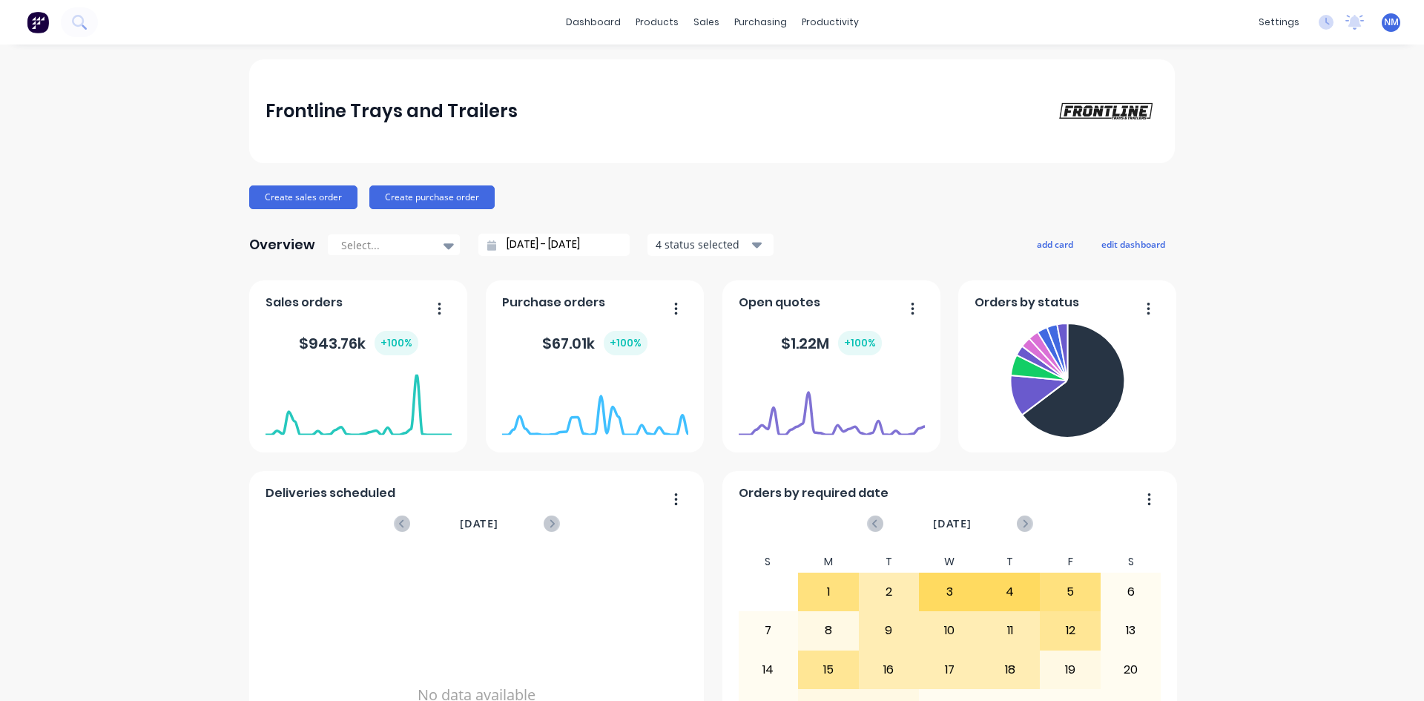
click at [34, 21] on img at bounding box center [38, 22] width 22 height 22
